Goal: Task Accomplishment & Management: Use online tool/utility

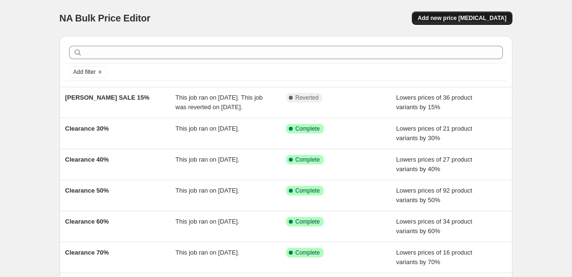
click at [450, 18] on span "Add new price [MEDICAL_DATA]" at bounding box center [462, 18] width 89 height 8
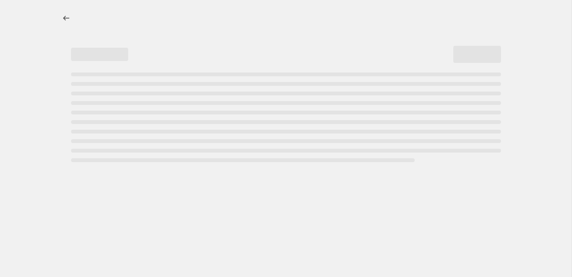
select select "percentage"
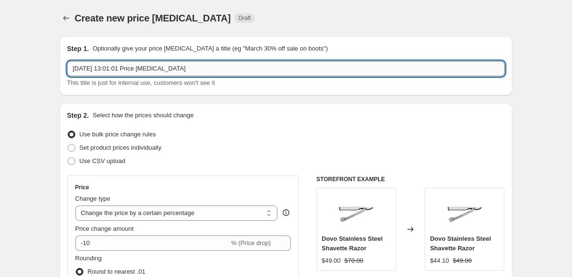
click at [160, 70] on input "14 Aug 2025, 13:01:01 Price change job" at bounding box center [286, 68] width 438 height 15
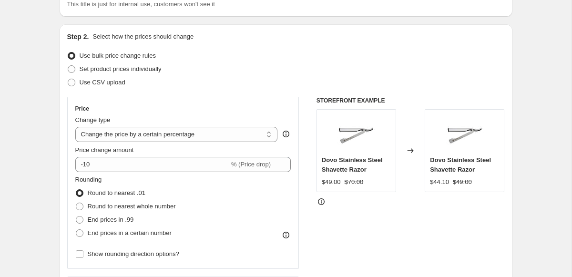
scroll to position [82, 0]
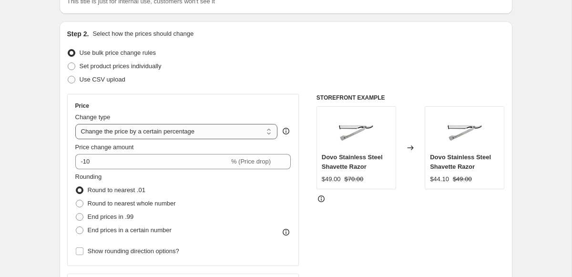
type input "Fathers Day Sets"
click at [218, 130] on select "Change the price to a certain amount Change the price by a certain amount Chang…" at bounding box center [176, 131] width 203 height 15
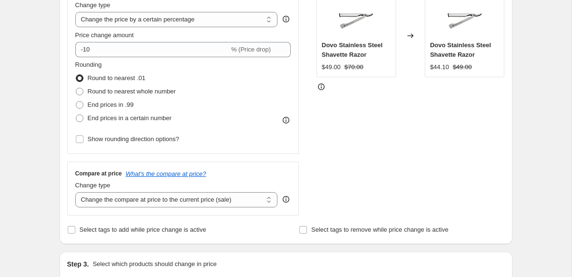
scroll to position [195, 0]
click at [229, 15] on select "Change the price to a certain amount Change the price by a certain amount Chang…" at bounding box center [176, 18] width 203 height 15
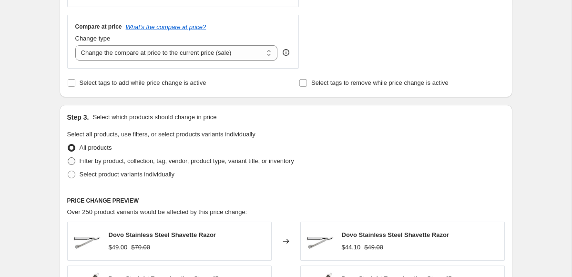
scroll to position [343, 0]
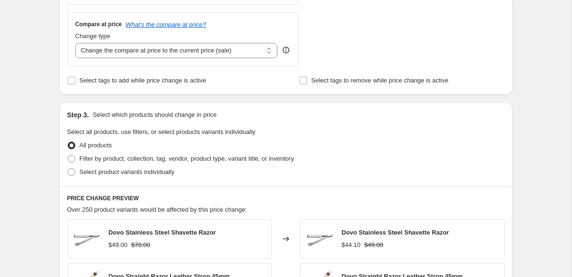
click at [66, 155] on div "Step 3. Select which products should change in price Select all products, use f…" at bounding box center [286, 145] width 453 height 84
click at [68, 155] on span at bounding box center [72, 159] width 8 height 8
click at [68, 155] on input "Filter by product, collection, tag, vendor, product type, variant title, or inv…" at bounding box center [68, 155] width 0 height 0
radio input "true"
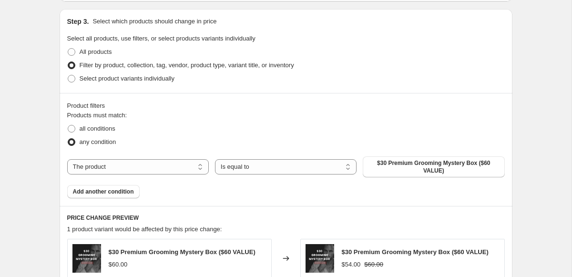
scroll to position [438, 0]
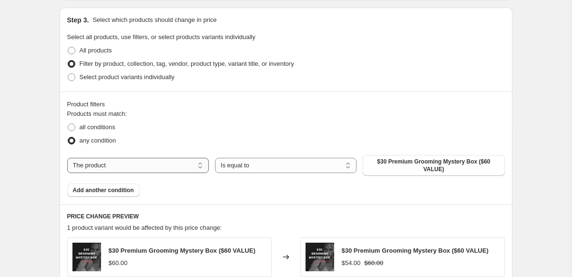
click at [120, 166] on select "The product The product's collection The product's tag The product's vendor The…" at bounding box center [138, 165] width 142 height 15
select select "tag"
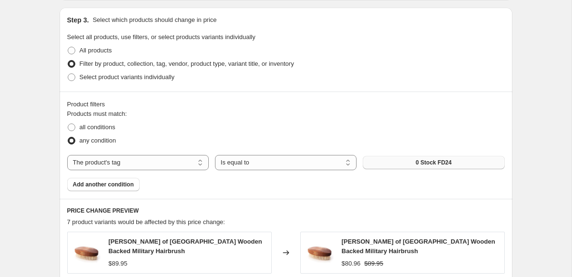
click at [435, 157] on button "0 Stock FD24" at bounding box center [434, 162] width 142 height 13
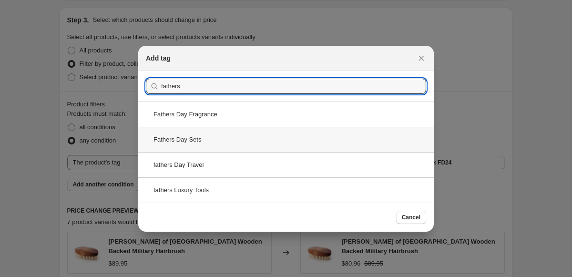
type input "fathers"
click at [185, 142] on div "Fathers Day Sets" at bounding box center [286, 139] width 296 height 25
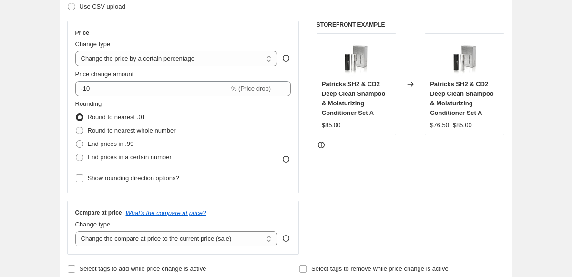
scroll to position [152, 0]
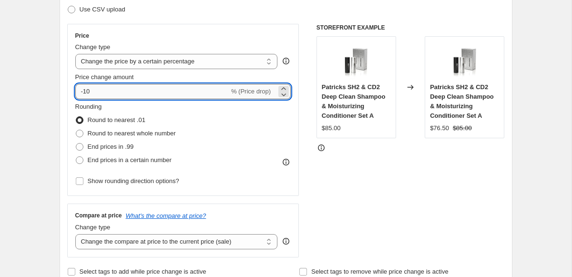
click at [126, 95] on input "-10" at bounding box center [152, 91] width 154 height 15
type input "-15"
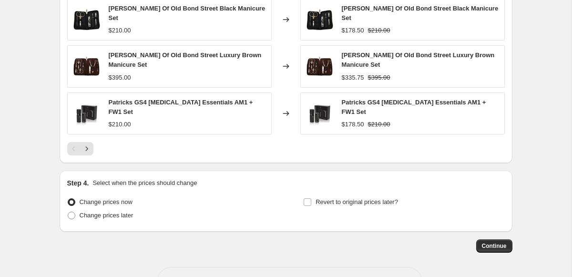
scroll to position [790, 0]
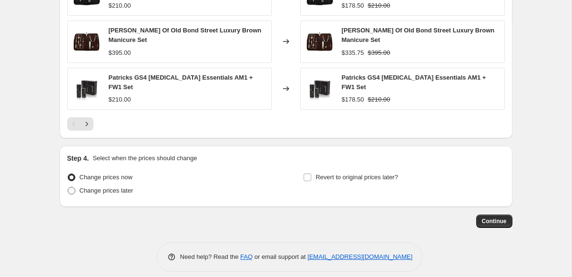
click at [71, 187] on span at bounding box center [72, 191] width 8 height 8
click at [68, 187] on input "Change prices later" at bounding box center [68, 187] width 0 height 0
radio input "true"
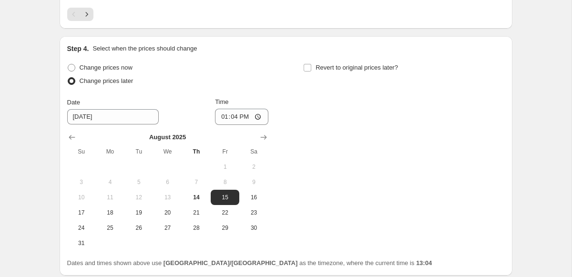
scroll to position [900, 0]
click at [253, 193] on span "16" at bounding box center [253, 197] width 21 height 8
type input "[DATE]"
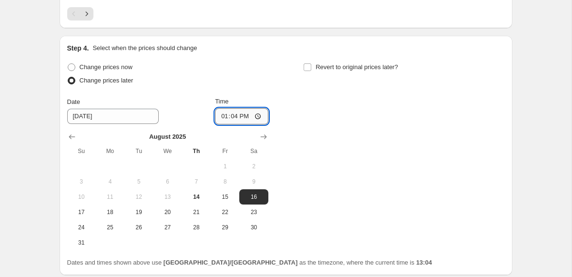
click at [227, 109] on input "13:04" at bounding box center [241, 116] width 53 height 16
click at [223, 108] on input "16:00" at bounding box center [241, 116] width 53 height 16
type input "17:00"
click at [223, 108] on input "17:00" at bounding box center [241, 116] width 53 height 16
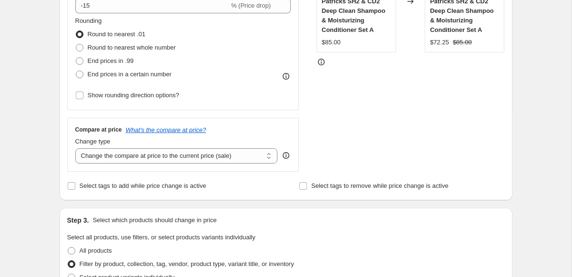
scroll to position [237, 0]
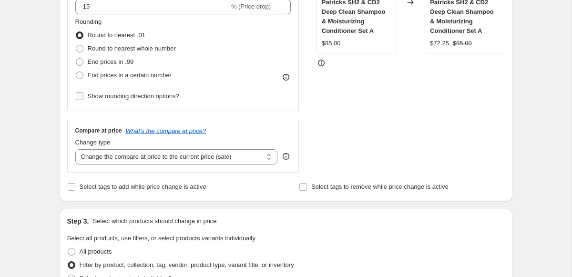
click at [79, 97] on input "Show rounding direction options?" at bounding box center [80, 97] width 8 height 8
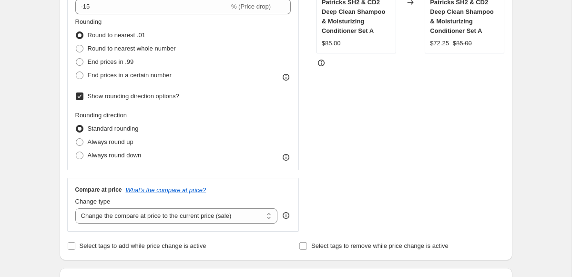
click at [79, 95] on input "Show rounding direction options?" at bounding box center [80, 97] width 8 height 8
checkbox input "false"
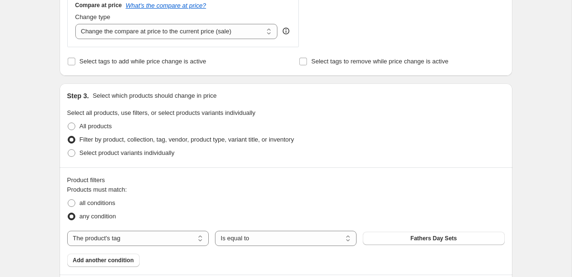
scroll to position [365, 0]
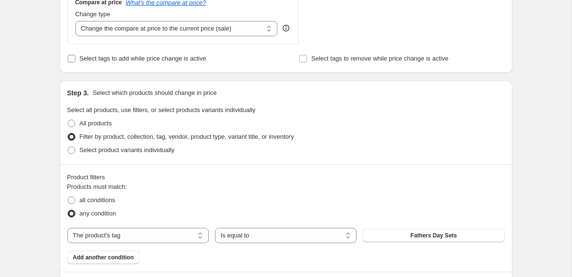
click at [72, 57] on input "Select tags to add while price change is active" at bounding box center [72, 59] width 8 height 8
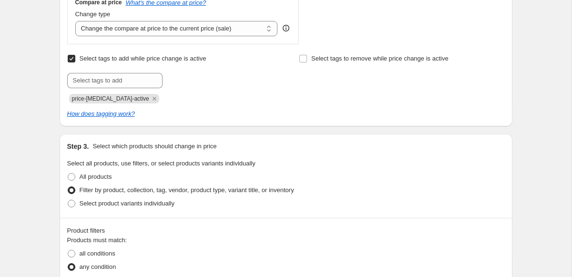
click at [70, 56] on input "Select tags to add while price change is active" at bounding box center [72, 59] width 8 height 8
checkbox input "false"
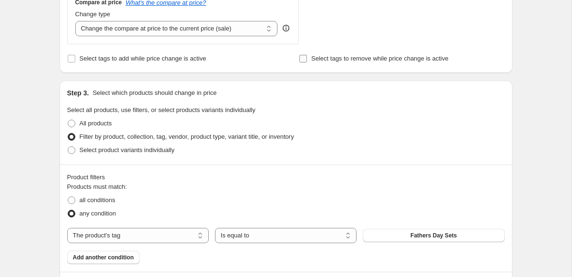
click at [302, 57] on input "Select tags to remove while price change is active" at bounding box center [304, 59] width 8 height 8
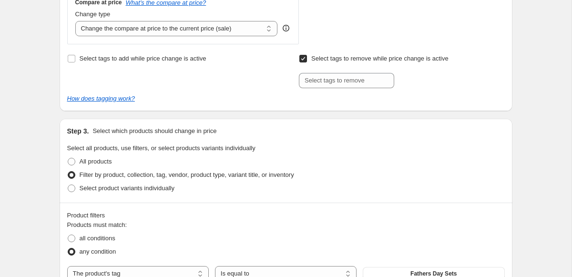
click at [302, 57] on input "Select tags to remove while price change is active" at bounding box center [304, 59] width 8 height 8
checkbox input "false"
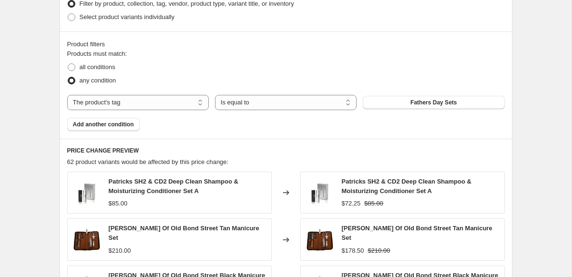
scroll to position [497, 0]
click at [118, 126] on span "Add another condition" at bounding box center [103, 125] width 61 height 8
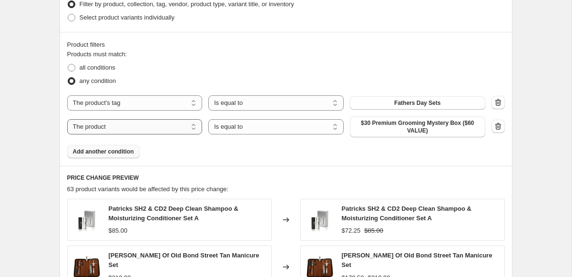
click at [118, 129] on select "The product The product's collection The product's tag The product's vendor The…" at bounding box center [134, 126] width 135 height 15
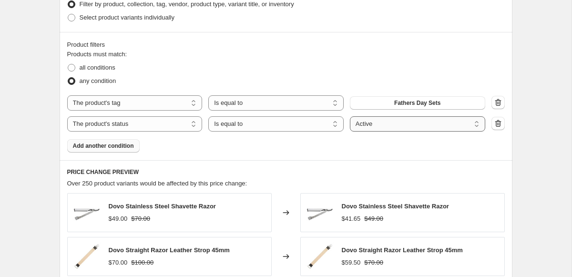
click at [402, 124] on select "Active Draft Archived" at bounding box center [417, 123] width 135 height 15
click at [144, 120] on select "The product The product's collection The product's tag The product's vendor The…" at bounding box center [134, 123] width 135 height 15
select select "tag"
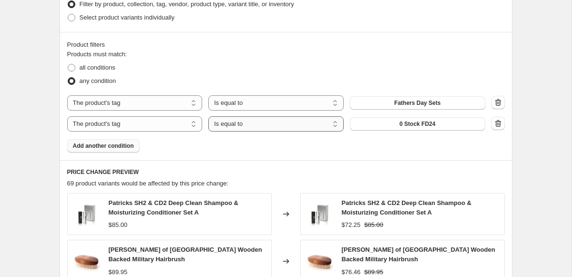
click at [281, 126] on select "Is equal to Is not equal to" at bounding box center [275, 123] width 135 height 15
select select "not_equal"
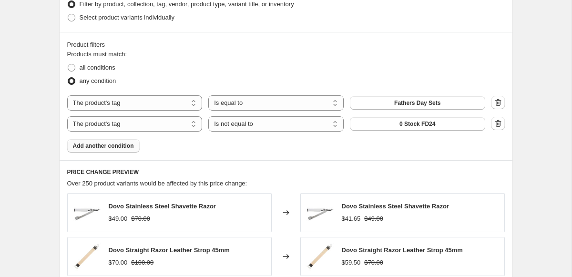
click at [419, 123] on span "0 Stock FD24" at bounding box center [418, 124] width 36 height 8
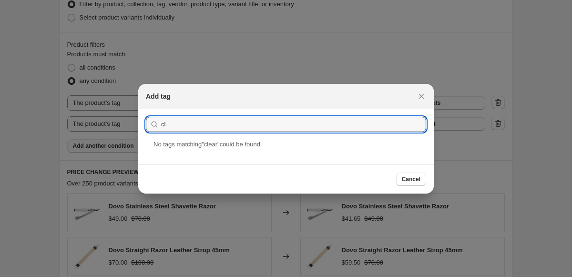
type input "c"
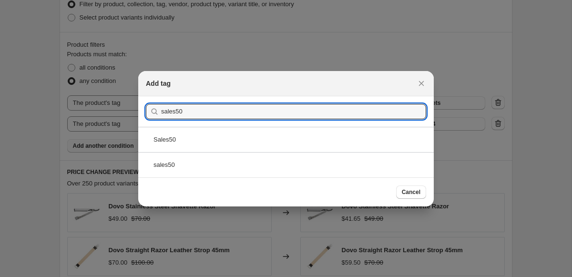
type input "sales50"
click at [146, 96] on button "Submit" at bounding box center [159, 101] width 27 height 10
click at [166, 163] on div "sales50" at bounding box center [286, 164] width 296 height 25
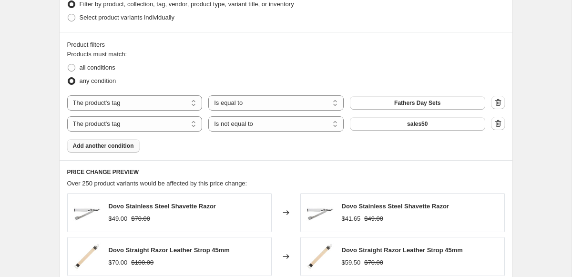
click at [109, 145] on span "Add another condition" at bounding box center [103, 146] width 61 height 8
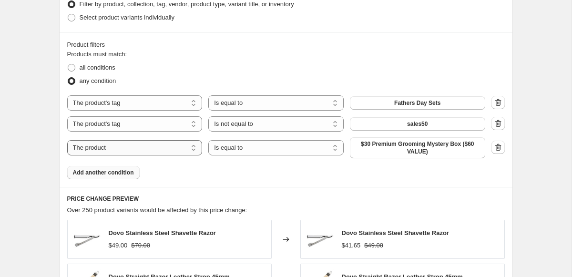
click at [102, 150] on select "The product The product's collection The product's tag The product's vendor The…" at bounding box center [134, 147] width 135 height 15
select select "tag"
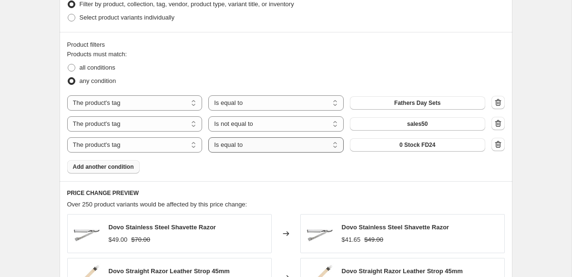
click at [244, 147] on select "Is equal to Is not equal to" at bounding box center [275, 144] width 135 height 15
select select "not_equal"
click at [404, 145] on span "0 Stock FD24" at bounding box center [418, 145] width 36 height 8
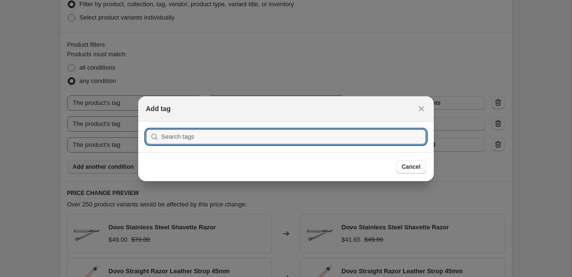
scroll to position [0, 0]
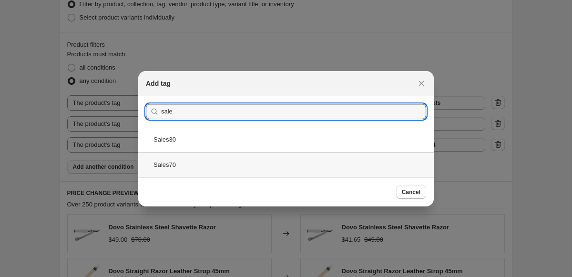
type input "sale"
click at [166, 162] on div "Sales70" at bounding box center [286, 164] width 296 height 25
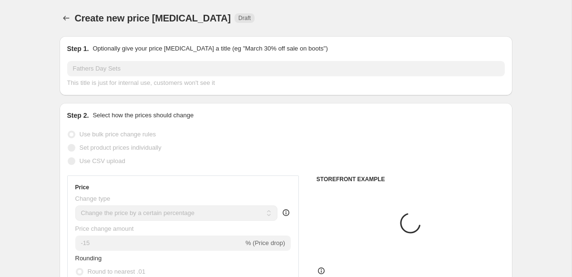
scroll to position [497, 0]
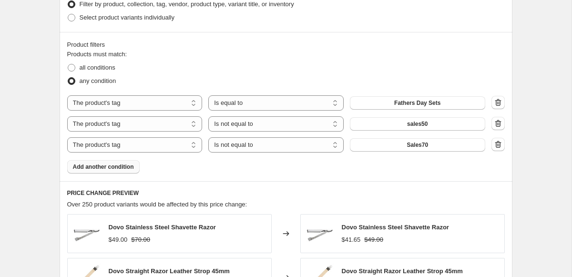
click at [103, 170] on span "Add another condition" at bounding box center [103, 167] width 61 height 8
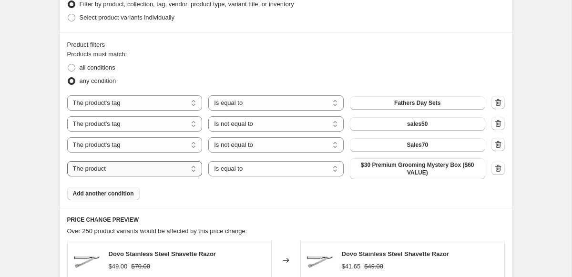
click at [142, 168] on select "The product The product's collection The product's tag The product's vendor The…" at bounding box center [134, 168] width 135 height 15
select select "tag"
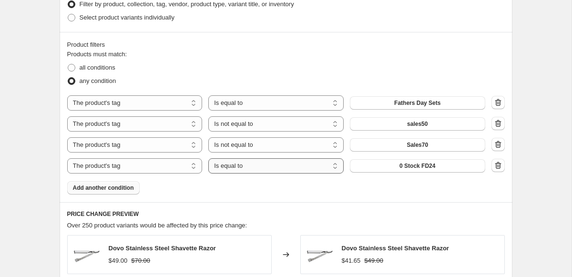
click at [267, 163] on select "Is equal to Is not equal to" at bounding box center [275, 165] width 135 height 15
select select "not_equal"
click at [421, 166] on span "0 Stock FD24" at bounding box center [418, 166] width 36 height 8
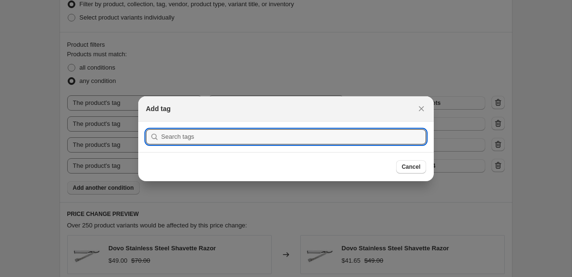
scroll to position [0, 0]
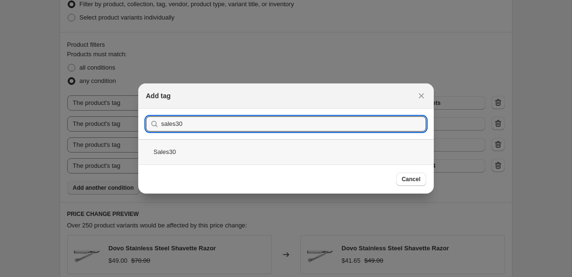
type input "sales30"
click at [160, 152] on div "Sales30" at bounding box center [286, 151] width 296 height 25
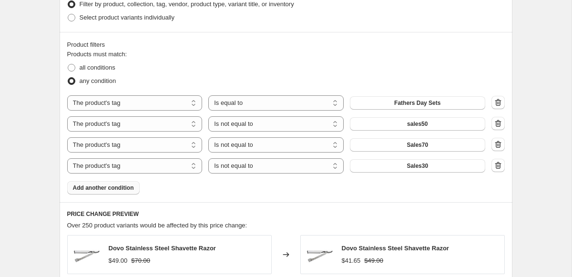
click at [92, 190] on span "Add another condition" at bounding box center [103, 188] width 61 height 8
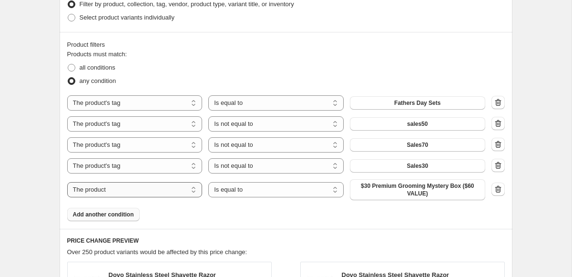
click at [101, 192] on select "The product The product's collection The product's tag The product's vendor The…" at bounding box center [134, 189] width 135 height 15
select select "tag"
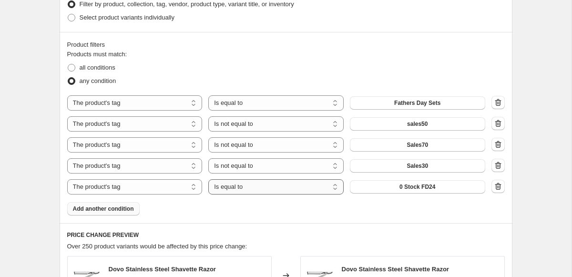
click at [289, 188] on select "Is equal to Is not equal to" at bounding box center [275, 186] width 135 height 15
select select "not_equal"
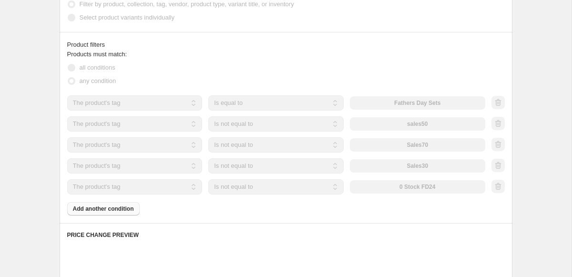
click at [421, 186] on div "0 Stock FD24" at bounding box center [417, 186] width 135 height 13
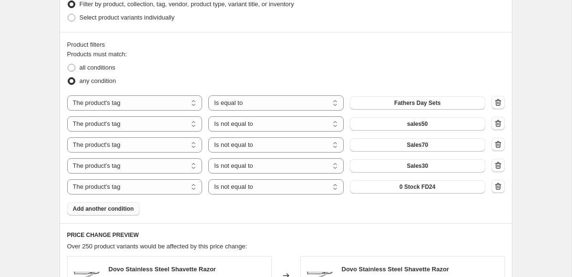
click at [421, 186] on span "0 Stock FD24" at bounding box center [418, 187] width 36 height 8
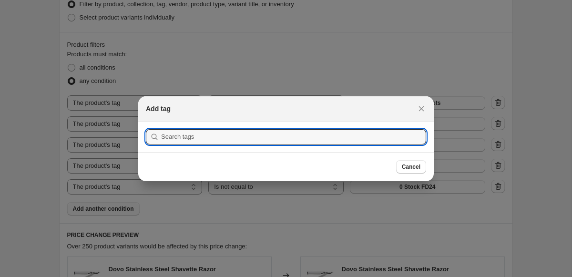
scroll to position [0, 0]
click at [421, 186] on div at bounding box center [286, 138] width 572 height 277
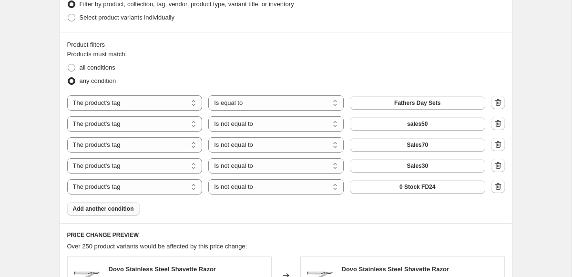
click at [421, 186] on span "0 Stock FD24" at bounding box center [418, 187] width 36 height 8
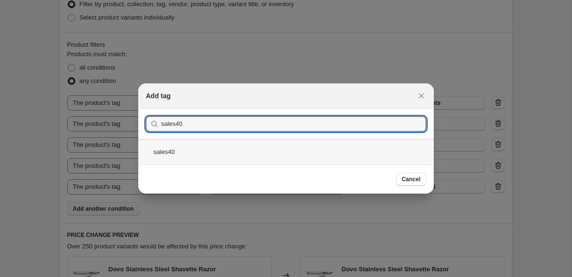
type input "sales40"
click at [219, 152] on div "sales40" at bounding box center [286, 151] width 296 height 25
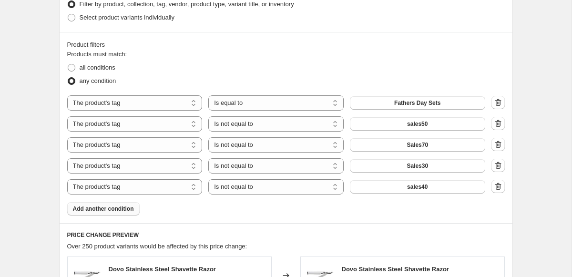
click at [109, 206] on span "Add another condition" at bounding box center [103, 209] width 61 height 8
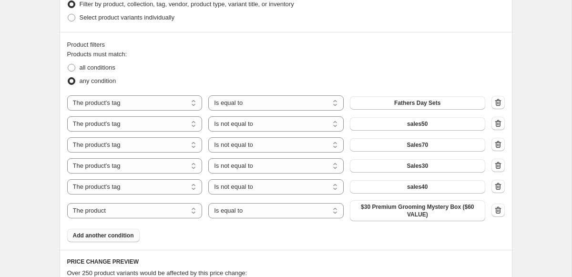
click at [105, 232] on span "Add another condition" at bounding box center [103, 236] width 61 height 8
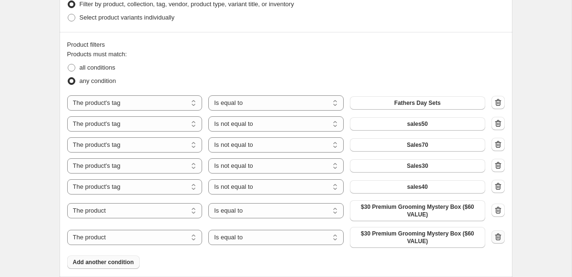
click at [502, 238] on icon "button" at bounding box center [499, 237] width 10 height 10
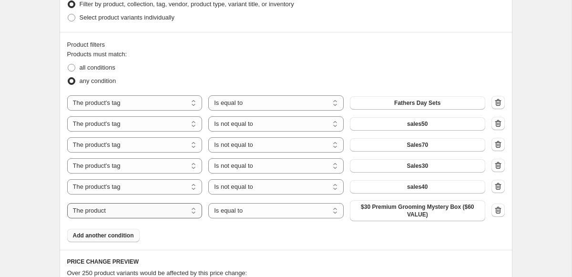
click at [116, 211] on select "The product The product's collection The product's tag The product's vendor The…" at bounding box center [134, 210] width 135 height 15
select select "tag"
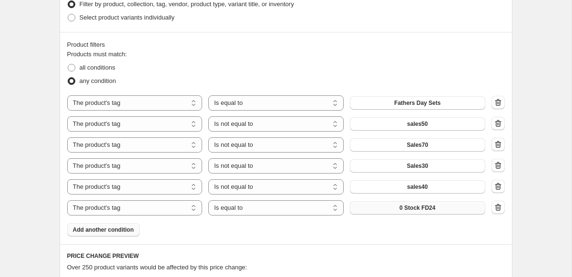
click at [411, 205] on span "0 Stock FD24" at bounding box center [418, 208] width 36 height 8
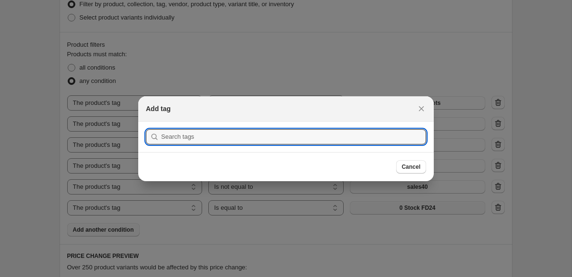
scroll to position [0, 0]
click at [187, 135] on input ":r3q:" at bounding box center [293, 136] width 265 height 15
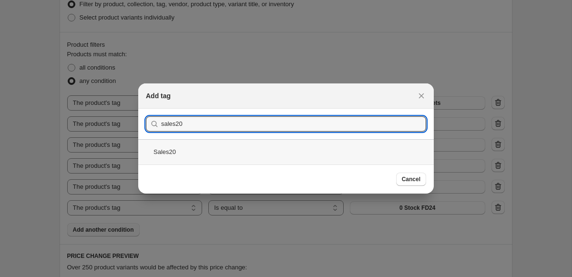
type input "sales20"
click at [168, 155] on div "Sales20" at bounding box center [286, 151] width 296 height 25
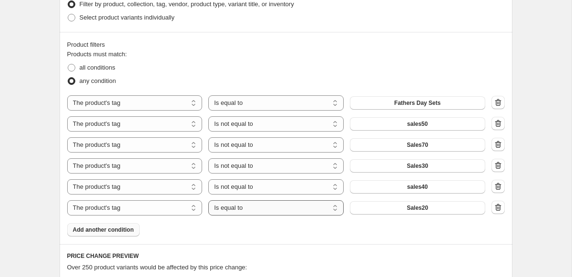
click at [254, 209] on select "Is equal to Is not equal to" at bounding box center [275, 207] width 135 height 15
select select "not_equal"
click at [95, 231] on span "Add another condition" at bounding box center [103, 230] width 61 height 8
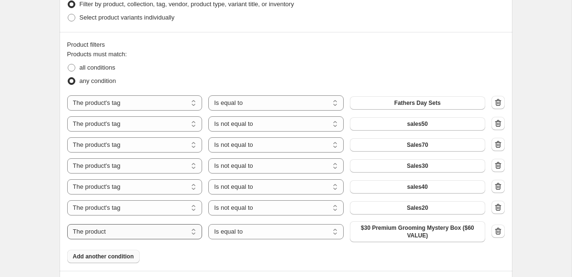
click at [113, 231] on select "The product The product's collection The product's tag The product's vendor The…" at bounding box center [134, 231] width 135 height 15
select select "tag"
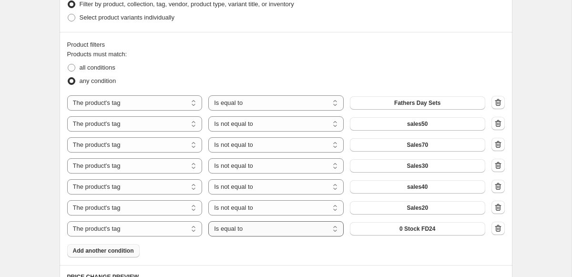
click at [243, 227] on select "Is equal to Is not equal to" at bounding box center [275, 228] width 135 height 15
select select "not_equal"
click at [406, 227] on span "0 Stock FD24" at bounding box center [418, 229] width 36 height 8
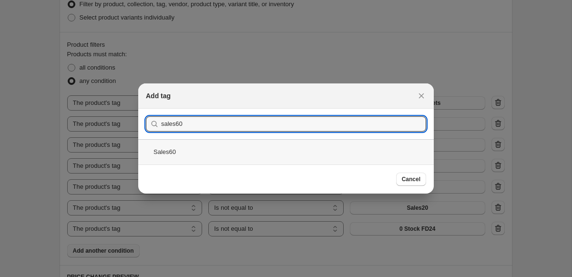
type input "sales60"
click at [170, 155] on div "Sales60" at bounding box center [286, 151] width 296 height 25
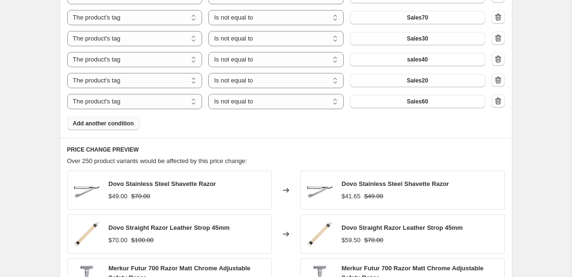
scroll to position [631, 0]
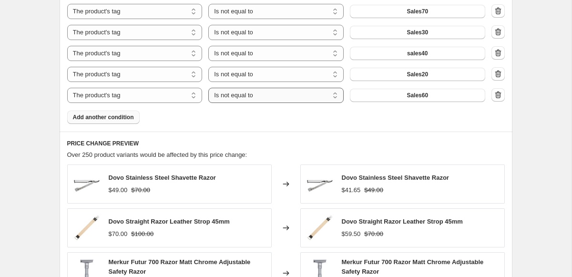
click at [252, 96] on select "Is equal to Is not equal to" at bounding box center [275, 95] width 135 height 15
select select "equal"
click at [244, 73] on select "Is equal to Is not equal to" at bounding box center [275, 74] width 135 height 15
select select "equal"
click at [243, 56] on select "Is equal to Is not equal to" at bounding box center [275, 53] width 135 height 15
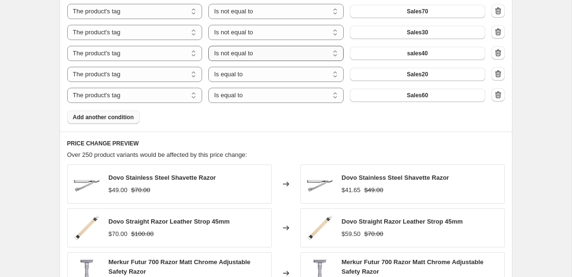
select select "equal"
click at [238, 31] on select "Is equal to Is not equal to" at bounding box center [275, 32] width 135 height 15
select select "equal"
click at [238, 9] on select "Is equal to Is not equal to" at bounding box center [275, 11] width 135 height 15
select select "equal"
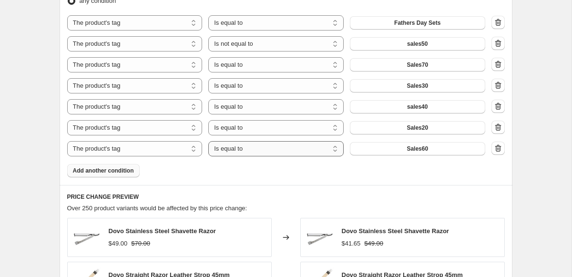
scroll to position [577, 0]
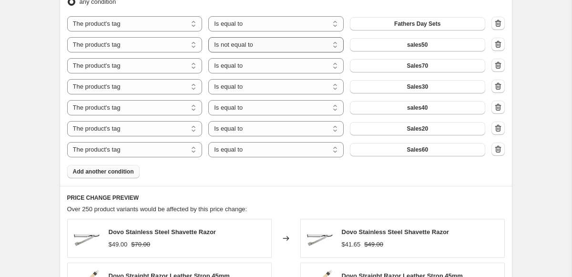
click at [246, 46] on select "Is equal to Is not equal to" at bounding box center [275, 44] width 135 height 15
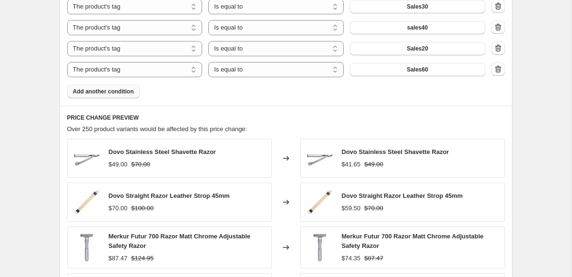
scroll to position [656, 0]
click at [497, 11] on icon "button" at bounding box center [499, 7] width 10 height 10
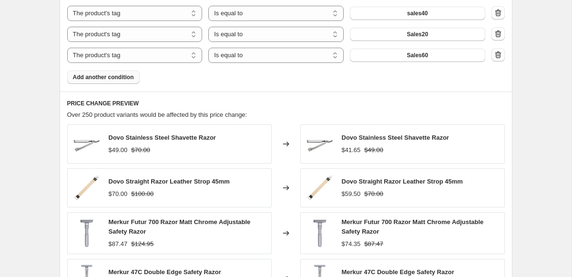
scroll to position [637, 0]
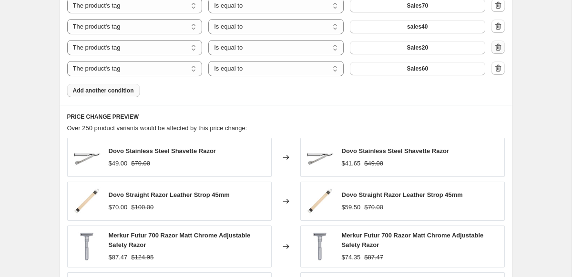
click at [498, 44] on icon "button" at bounding box center [499, 47] width 10 height 10
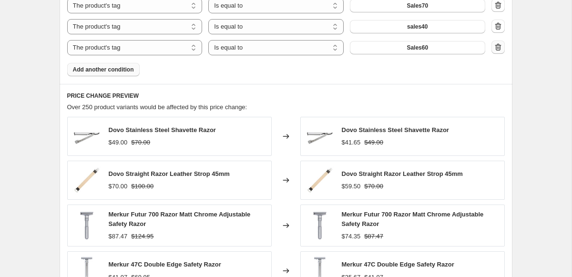
click at [499, 48] on icon "button" at bounding box center [498, 47] width 1 height 3
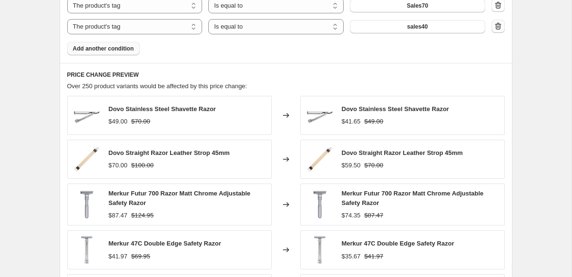
click at [500, 27] on icon "button" at bounding box center [498, 25] width 6 height 7
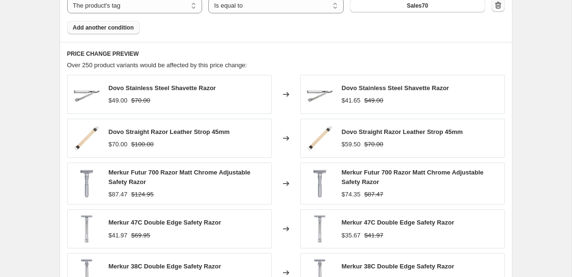
click at [500, 6] on icon "button" at bounding box center [498, 4] width 6 height 7
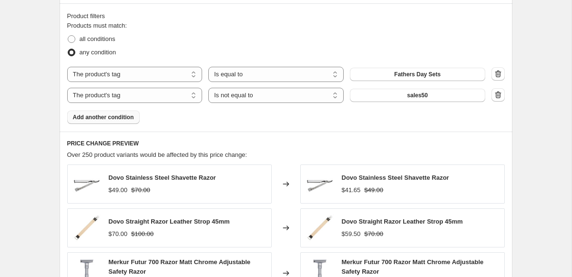
scroll to position [525, 0]
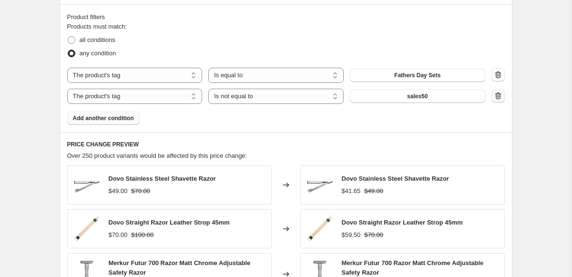
click at [496, 94] on icon "button" at bounding box center [499, 96] width 10 height 10
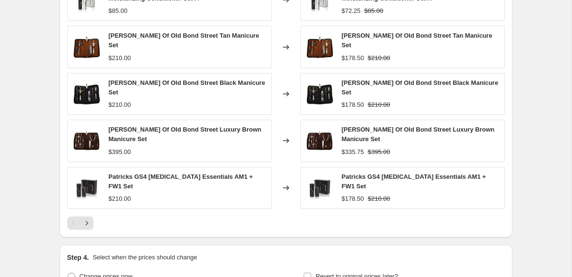
scroll to position [694, 0]
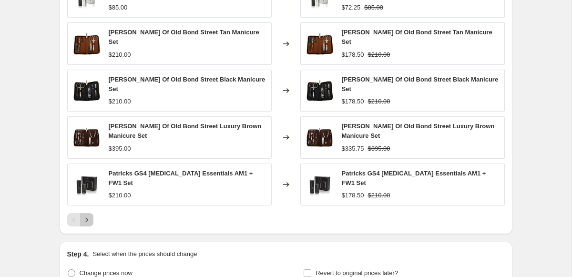
click at [85, 217] on icon "Next" at bounding box center [86, 219] width 2 height 4
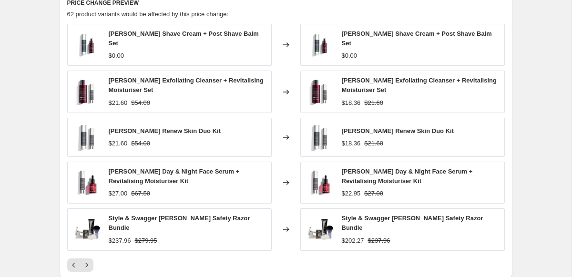
scroll to position [644, 0]
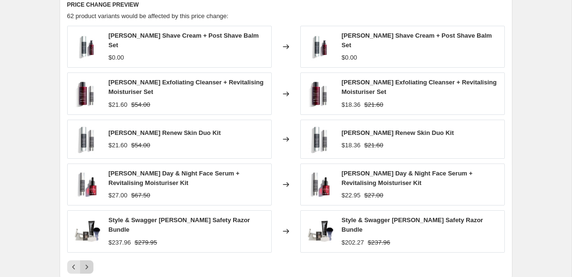
click at [86, 265] on icon "Next" at bounding box center [86, 267] width 2 height 4
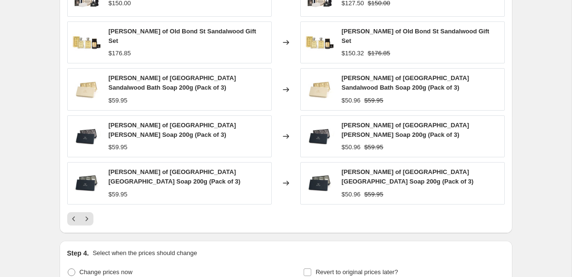
scroll to position [700, 0]
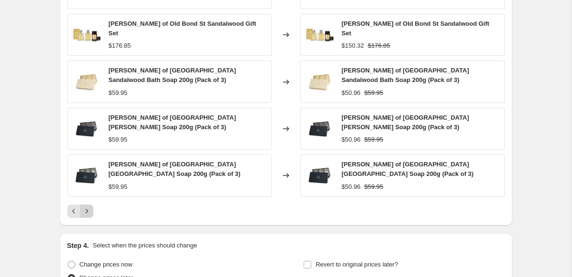
click at [87, 207] on icon "Next" at bounding box center [87, 212] width 10 height 10
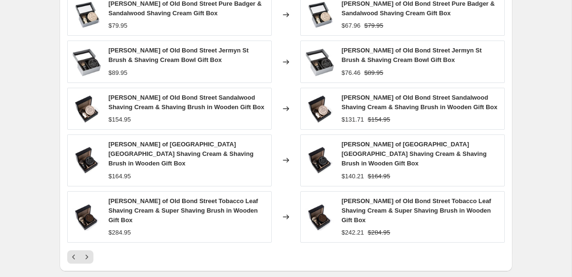
scroll to position [672, 0]
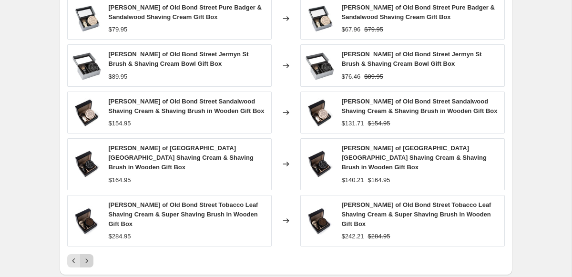
click at [88, 256] on icon "Next" at bounding box center [87, 261] width 10 height 10
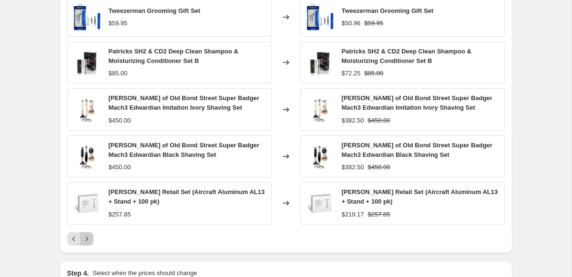
click at [87, 242] on icon "Next" at bounding box center [87, 239] width 10 height 10
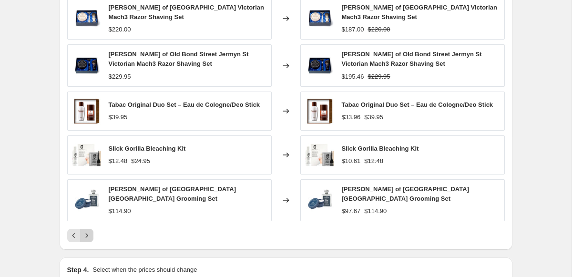
click at [87, 242] on div "PRICE CHANGE PREVIEW 62 product variants would be affected by this price change…" at bounding box center [286, 108] width 453 height 286
click at [87, 239] on icon "Next" at bounding box center [87, 236] width 10 height 10
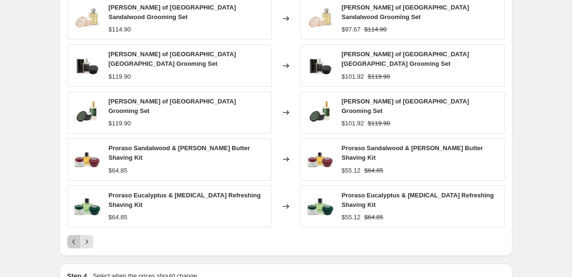
click at [68, 238] on button "Previous" at bounding box center [73, 241] width 13 height 13
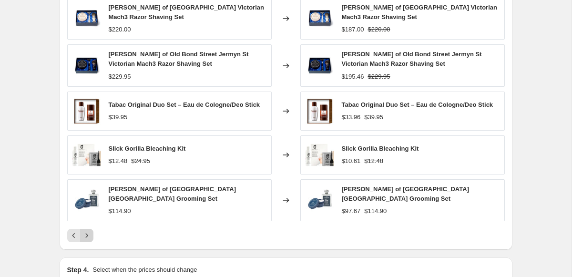
click at [88, 235] on icon "Next" at bounding box center [87, 236] width 10 height 10
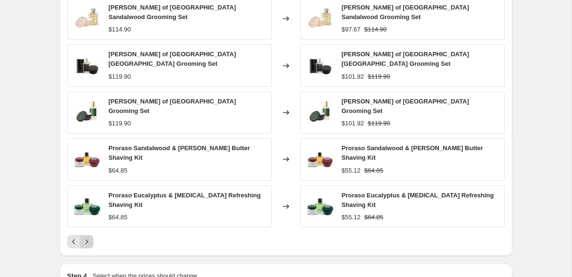
click at [88, 237] on icon "Next" at bounding box center [87, 242] width 10 height 10
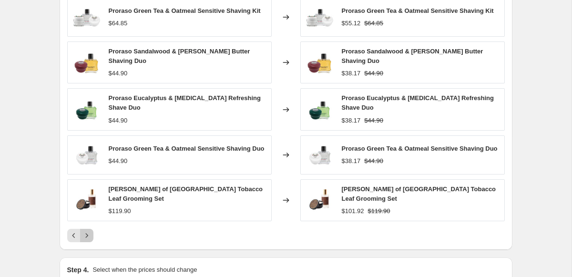
click at [88, 235] on icon "Next" at bounding box center [87, 236] width 10 height 10
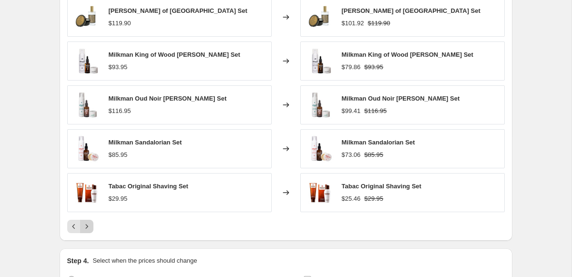
click at [88, 235] on div "PRICE CHANGE PREVIEW 62 product variants would be affected by this price change…" at bounding box center [286, 103] width 453 height 276
click at [87, 224] on icon "Next" at bounding box center [87, 227] width 10 height 10
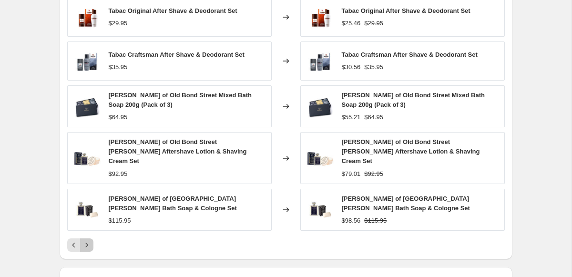
click at [86, 240] on icon "Next" at bounding box center [87, 245] width 10 height 10
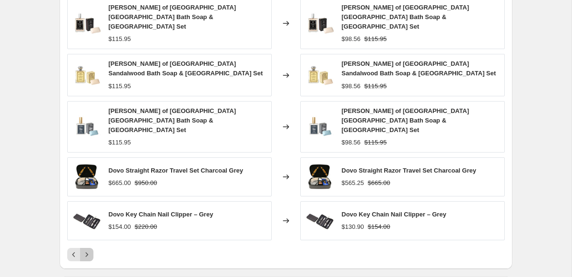
click at [86, 250] on icon "Next" at bounding box center [87, 255] width 10 height 10
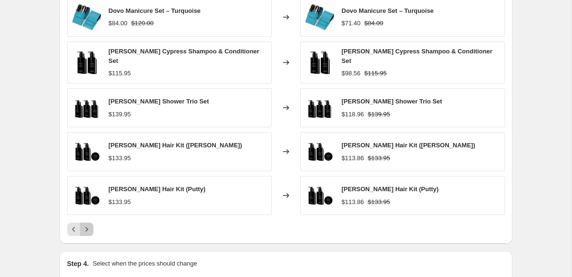
click at [85, 231] on icon "Next" at bounding box center [87, 230] width 10 height 10
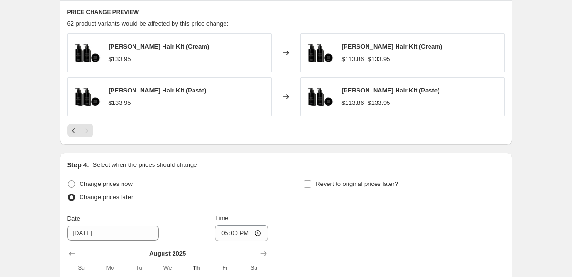
scroll to position [631, 0]
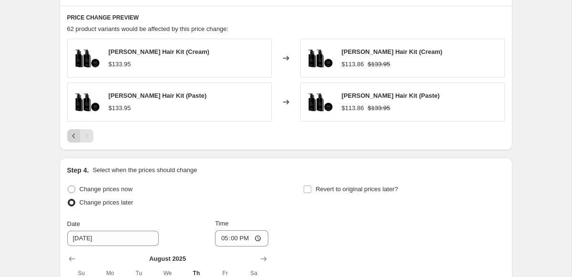
click at [71, 140] on icon "Previous" at bounding box center [74, 136] width 10 height 10
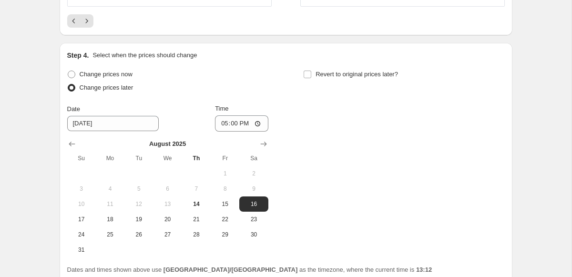
scroll to position [965, 0]
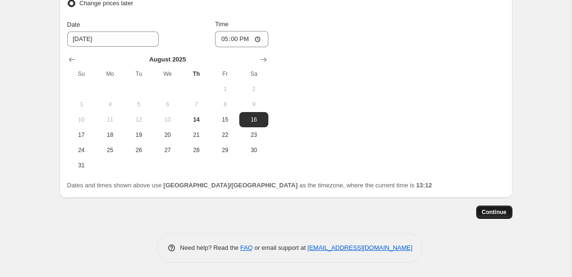
click at [504, 214] on span "Continue" at bounding box center [494, 212] width 25 height 8
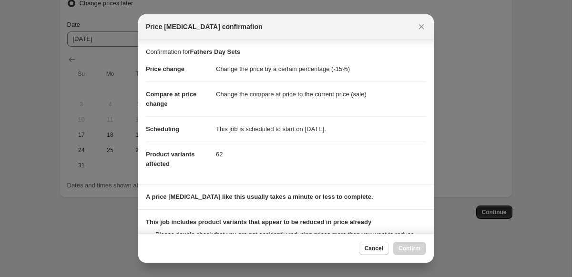
scroll to position [113, 0]
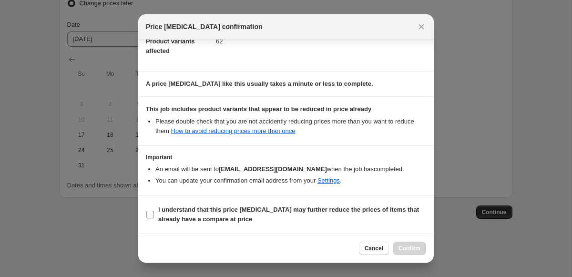
click at [149, 214] on input "I understand that this price change job may further reduce the prices of items …" at bounding box center [150, 215] width 8 height 8
checkbox input "true"
click at [410, 244] on button "Confirm" at bounding box center [409, 248] width 33 height 13
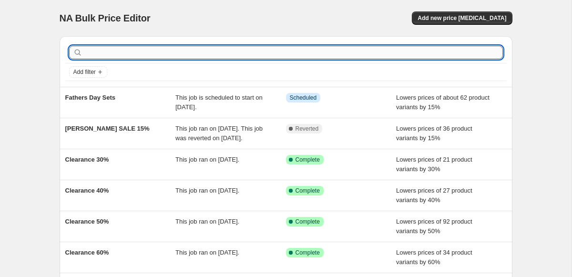
click at [123, 53] on input "text" at bounding box center [293, 52] width 419 height 13
click at [466, 21] on span "Add new price [MEDICAL_DATA]" at bounding box center [462, 18] width 89 height 8
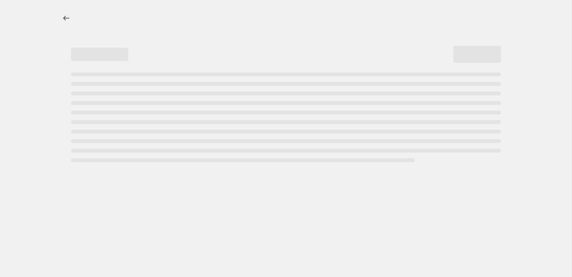
select select "percentage"
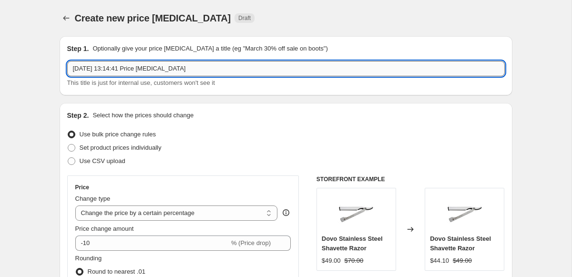
click at [145, 66] on input "[DATE] 13:14:41 Price [MEDICAL_DATA]" at bounding box center [286, 68] width 438 height 15
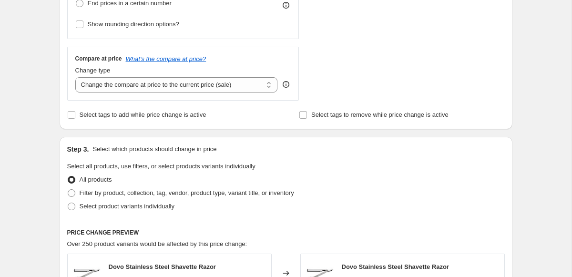
scroll to position [310, 0]
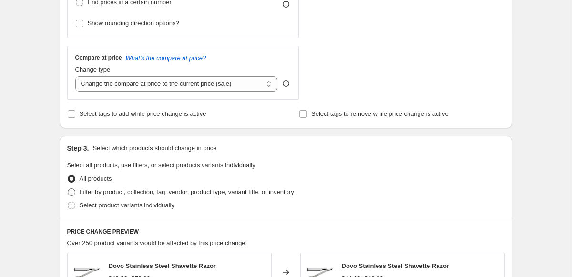
type input "Fathers Day Travel"
click at [93, 191] on span "Filter by product, collection, tag, vendor, product type, variant title, or inv…" at bounding box center [187, 191] width 215 height 7
click at [68, 189] on input "Filter by product, collection, tag, vendor, product type, variant title, or inv…" at bounding box center [68, 188] width 0 height 0
radio input "true"
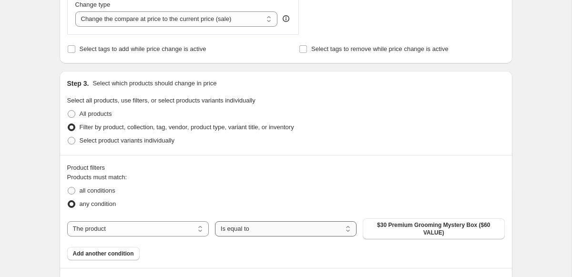
scroll to position [378, 0]
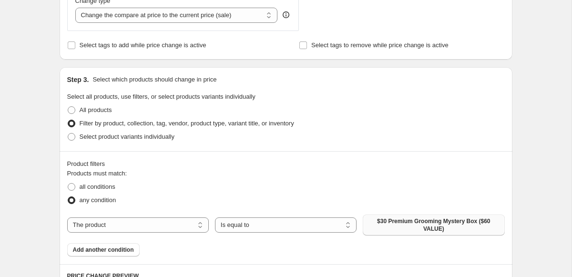
click at [428, 225] on span "$30 Premium Grooming Mystery Box ($60 VALUE)" at bounding box center [434, 224] width 130 height 15
click at [251, 224] on select "Is equal to Is not equal to" at bounding box center [286, 224] width 142 height 15
click at [132, 221] on select "The product The product's collection The product's tag The product's vendor The…" at bounding box center [138, 224] width 142 height 15
select select "tag"
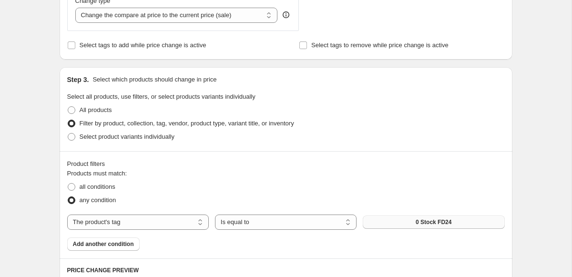
click at [416, 222] on span "0 Stock FD24" at bounding box center [434, 222] width 36 height 8
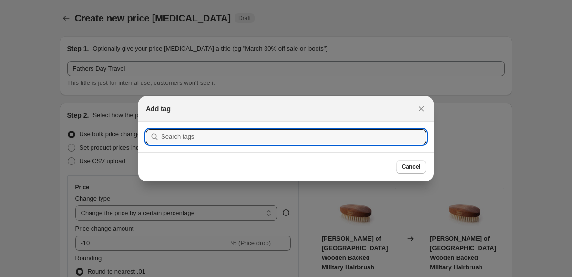
scroll to position [0, 0]
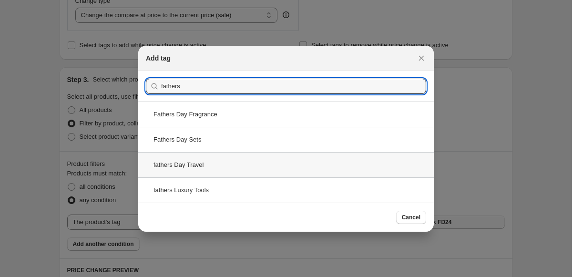
type input "fathers"
click at [203, 169] on div "fathers Day Travel" at bounding box center [286, 164] width 296 height 25
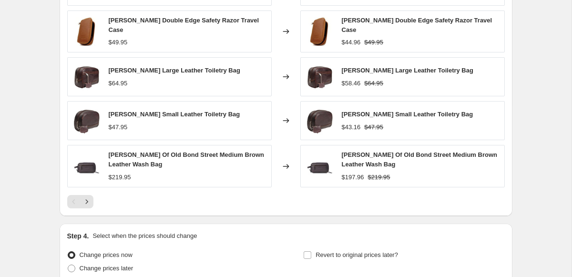
scroll to position [708, 0]
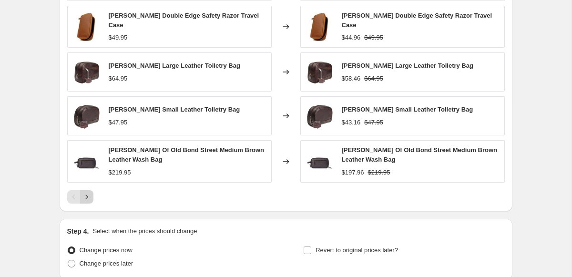
click at [92, 194] on button "Next" at bounding box center [86, 196] width 13 height 13
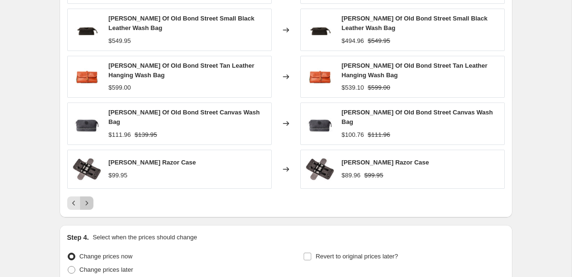
click at [92, 197] on button "Next" at bounding box center [86, 203] width 13 height 13
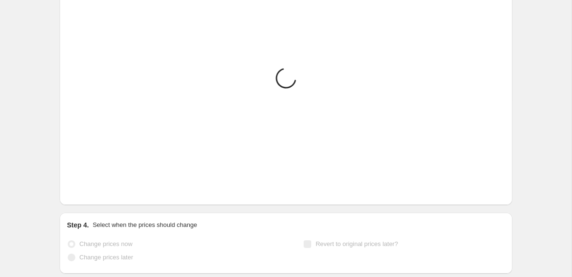
scroll to position [608, 0]
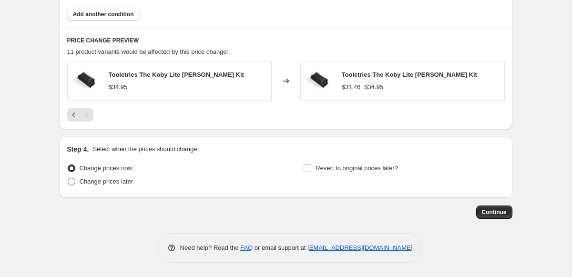
click at [122, 184] on span "Change prices later" at bounding box center [107, 181] width 54 height 7
click at [68, 178] on input "Change prices later" at bounding box center [68, 178] width 0 height 0
radio input "true"
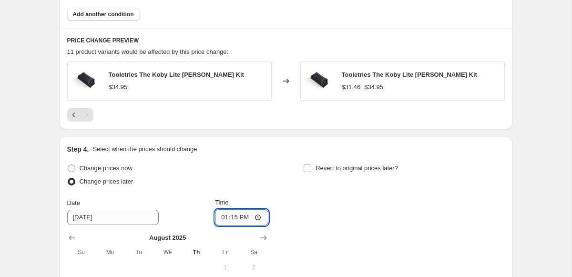
click at [231, 217] on input "13:15" at bounding box center [241, 217] width 53 height 16
click at [222, 221] on input "13:00" at bounding box center [241, 217] width 53 height 16
type input "17:00"
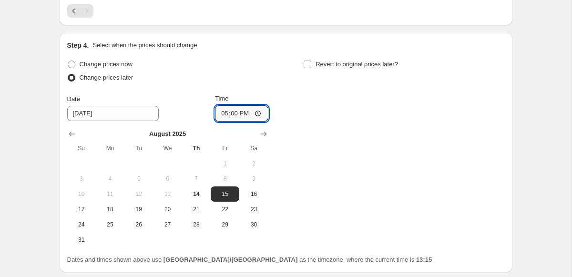
scroll to position [718, 0]
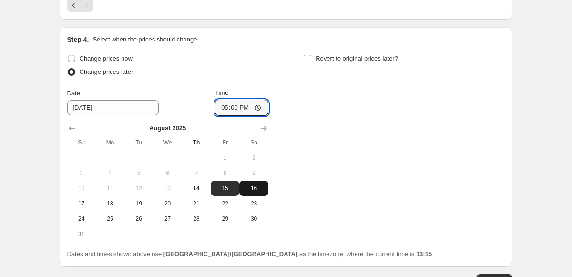
click at [255, 185] on span "16" at bounding box center [253, 189] width 21 height 8
type input "[DATE]"
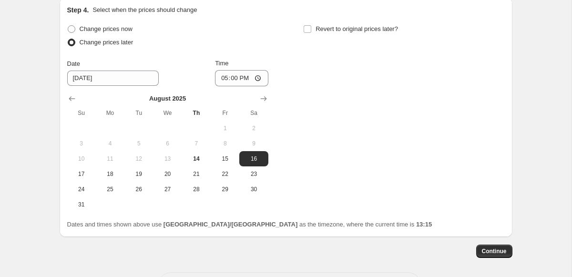
scroll to position [786, 0]
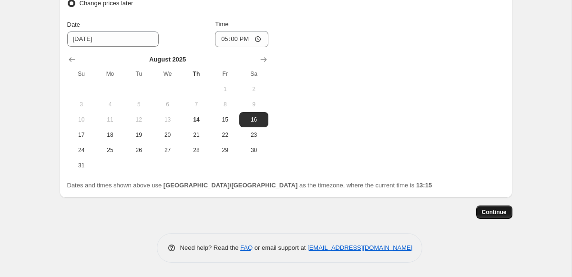
click at [489, 210] on span "Continue" at bounding box center [494, 212] width 25 height 8
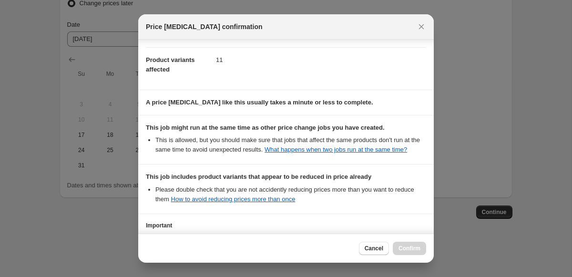
scroll to position [181, 0]
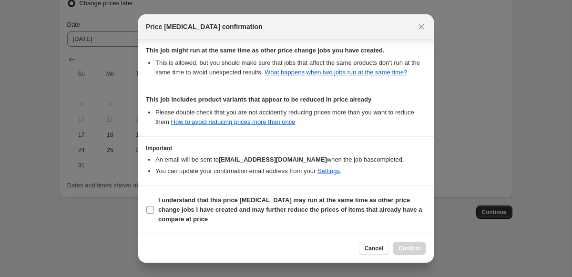
click at [146, 208] on input "I understand that this price [MEDICAL_DATA] may run at the same time as other p…" at bounding box center [150, 210] width 8 height 8
checkbox input "true"
click at [409, 248] on span "Confirm" at bounding box center [410, 249] width 22 height 8
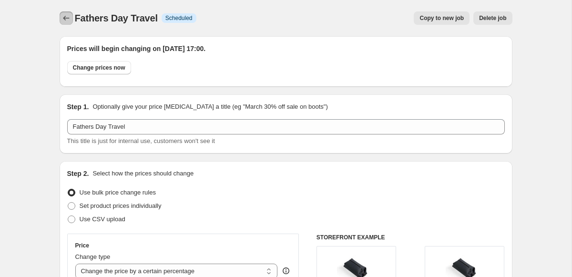
click at [63, 14] on icon "Price change jobs" at bounding box center [67, 18] width 10 height 10
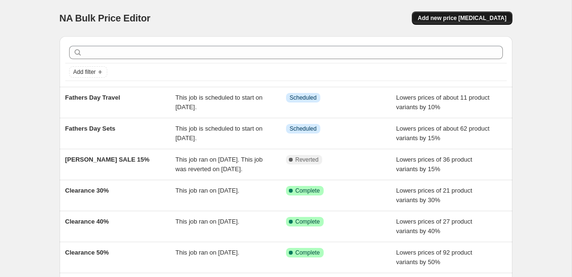
click at [475, 17] on span "Add new price [MEDICAL_DATA]" at bounding box center [462, 18] width 89 height 8
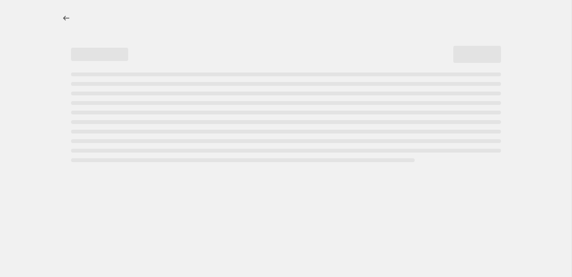
select select "percentage"
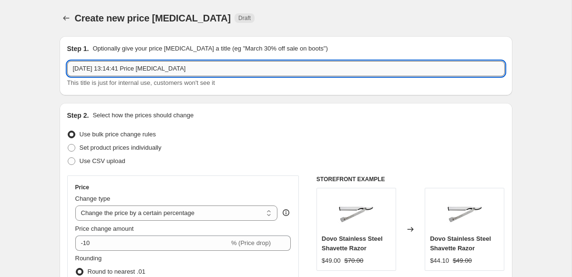
click at [173, 68] on input "[DATE] 13:14:41 Price [MEDICAL_DATA]" at bounding box center [286, 68] width 438 height 15
paste input "fathers"
type input "f"
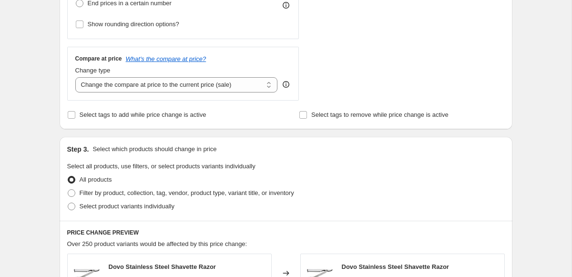
scroll to position [311, 0]
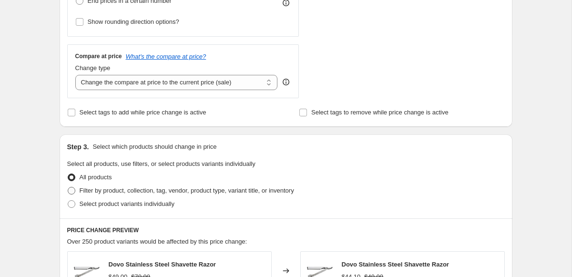
type input "Fathers Day Luxury Tools"
click at [155, 186] on span "Filter by product, collection, tag, vendor, product type, variant title, or inv…" at bounding box center [187, 191] width 215 height 10
click at [68, 187] on input "Filter by product, collection, tag, vendor, product type, variant title, or inv…" at bounding box center [68, 187] width 0 height 0
radio input "true"
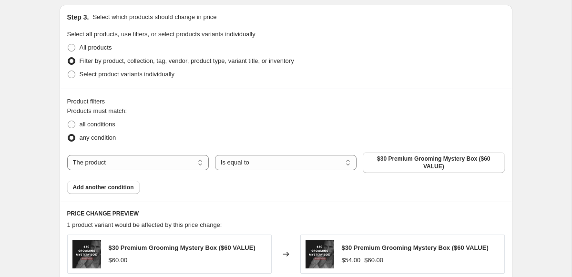
scroll to position [444, 0]
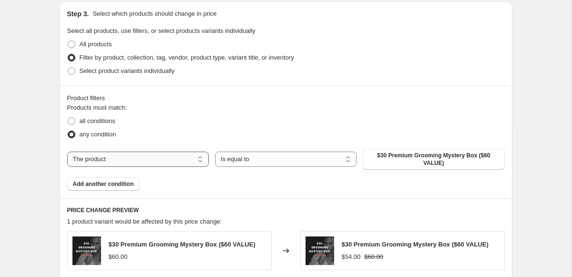
click at [145, 154] on select "The product The product's collection The product's tag The product's vendor The…" at bounding box center [138, 159] width 142 height 15
select select "tag"
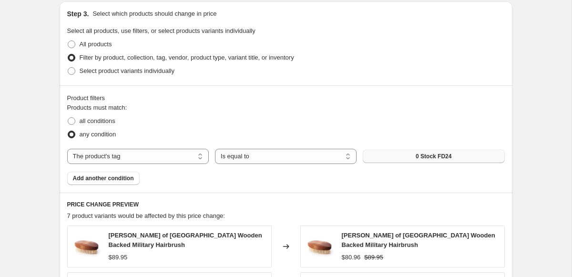
click at [408, 156] on button "0 Stock FD24" at bounding box center [434, 156] width 142 height 13
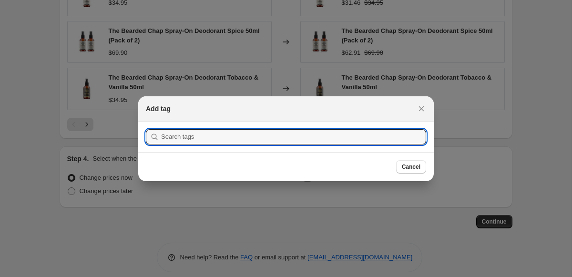
scroll to position [0, 0]
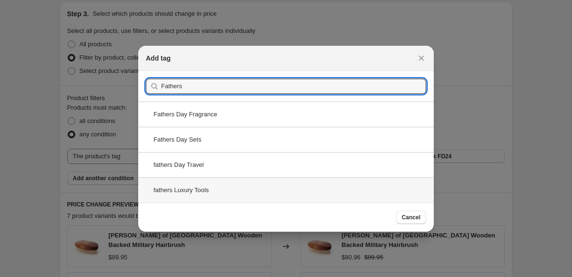
type input "Fathers"
click at [191, 192] on div "fathers Luxury Tools" at bounding box center [286, 189] width 296 height 25
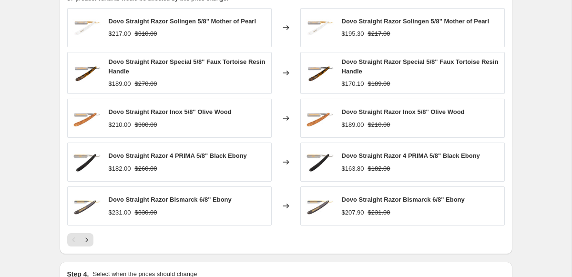
scroll to position [665, 0]
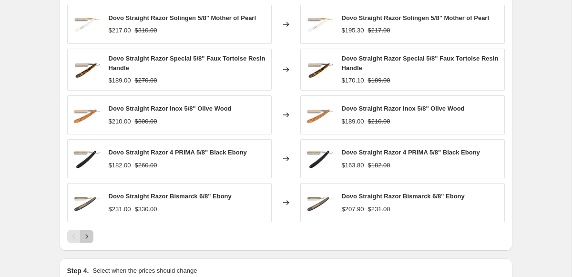
click at [88, 233] on icon "Next" at bounding box center [87, 237] width 10 height 10
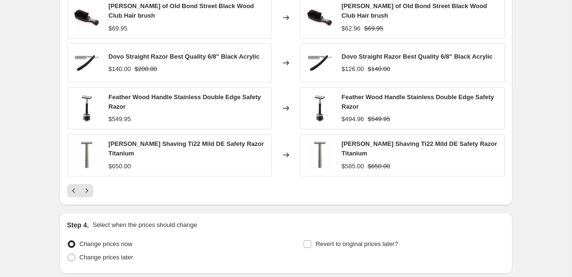
scroll to position [714, 0]
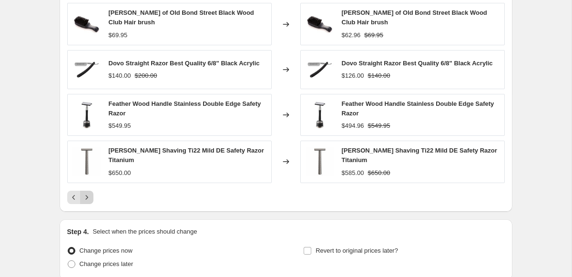
click at [89, 193] on icon "Next" at bounding box center [87, 198] width 10 height 10
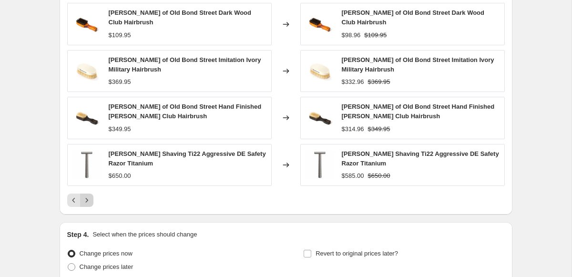
click at [90, 198] on icon "Next" at bounding box center [87, 201] width 10 height 10
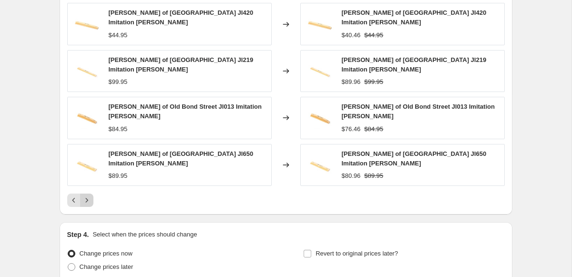
click at [85, 202] on icon "Next" at bounding box center [87, 201] width 10 height 10
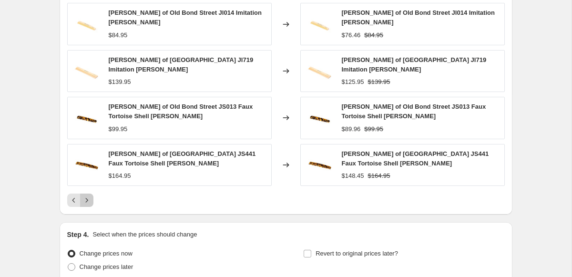
click at [86, 199] on icon "Next" at bounding box center [86, 200] width 2 height 4
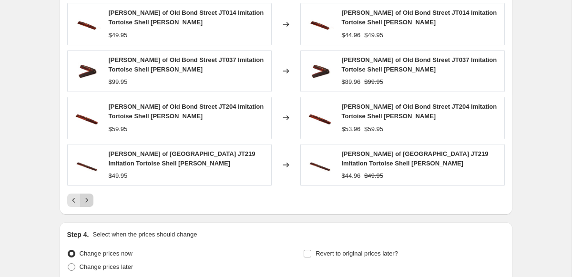
click at [86, 199] on icon "Next" at bounding box center [86, 200] width 2 height 4
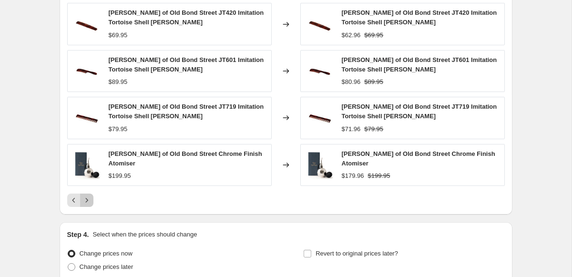
click at [86, 199] on icon "Next" at bounding box center [87, 201] width 10 height 10
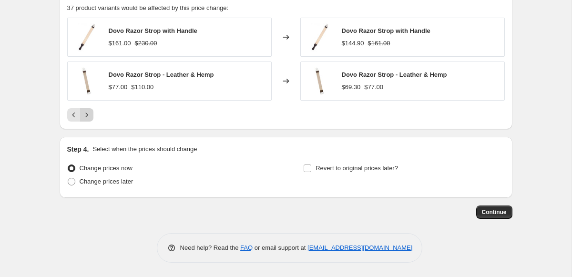
scroll to position [652, 0]
click at [103, 176] on label "Change prices later" at bounding box center [100, 181] width 66 height 13
click at [68, 178] on input "Change prices later" at bounding box center [68, 178] width 0 height 0
radio input "true"
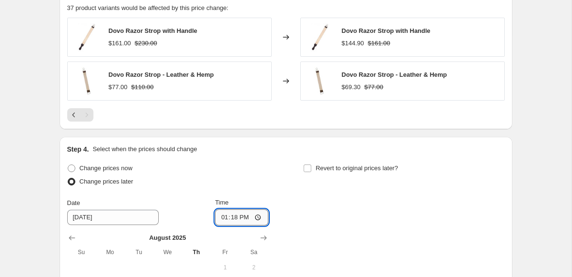
click at [235, 210] on input "13:18" at bounding box center [241, 217] width 53 height 16
type input "17:00"
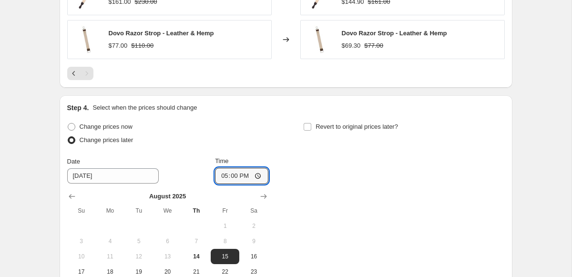
scroll to position [702, 0]
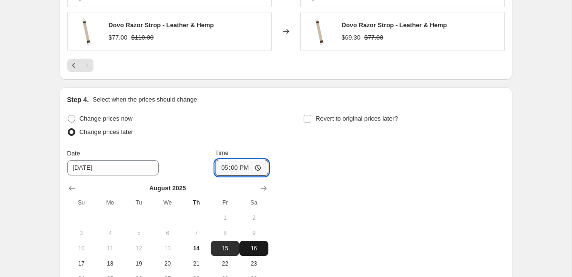
click at [251, 242] on button "16" at bounding box center [253, 248] width 29 height 15
type input "[DATE]"
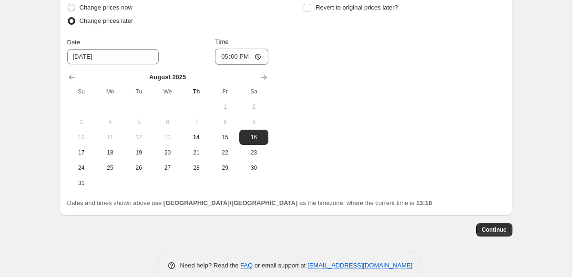
scroll to position [830, 0]
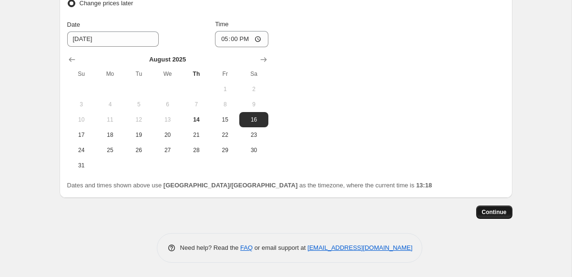
click at [492, 210] on span "Continue" at bounding box center [494, 212] width 25 height 8
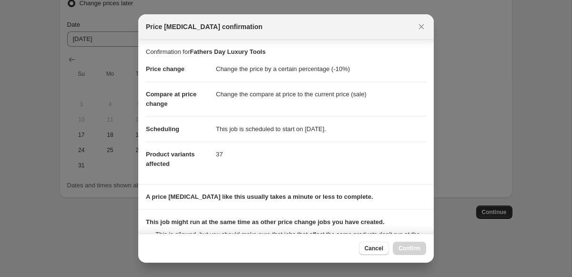
scroll to position [181, 0]
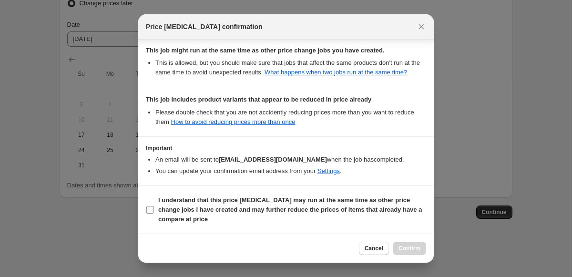
click at [150, 210] on input "I understand that this price [MEDICAL_DATA] may run at the same time as other p…" at bounding box center [150, 210] width 8 height 8
checkbox input "true"
click at [409, 245] on span "Confirm" at bounding box center [410, 249] width 22 height 8
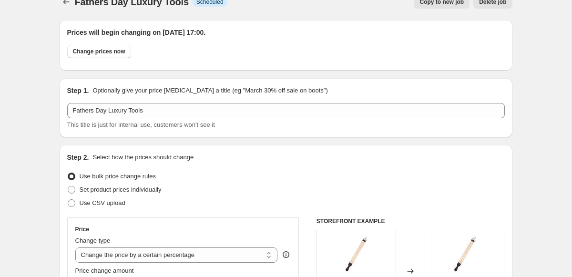
scroll to position [14, 0]
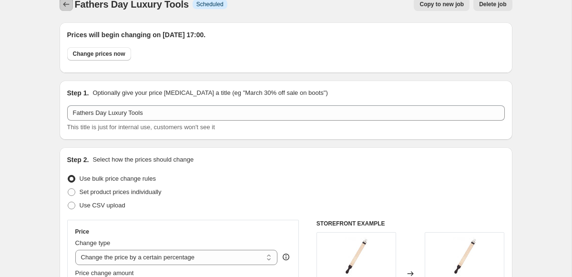
click at [66, 3] on icon "Price change jobs" at bounding box center [67, 5] width 10 height 10
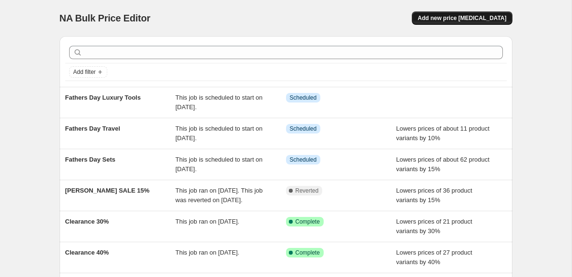
click at [468, 22] on button "Add new price [MEDICAL_DATA]" at bounding box center [462, 17] width 100 height 13
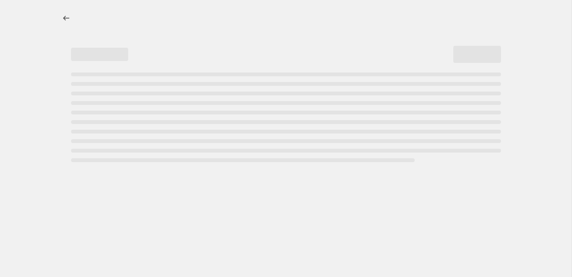
select select "percentage"
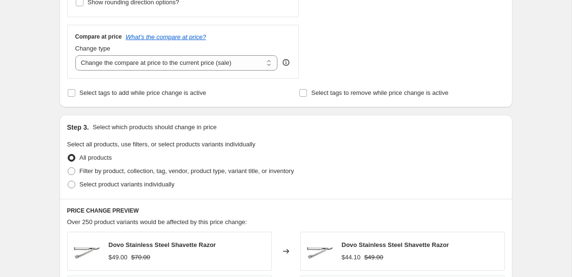
scroll to position [329, 0]
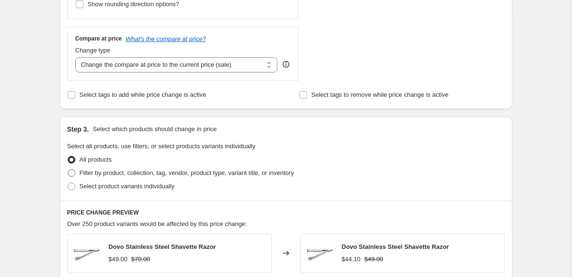
click at [121, 177] on span "Filter by product, collection, tag, vendor, product type, variant title, or inv…" at bounding box center [187, 173] width 215 height 10
click at [68, 170] on input "Filter by product, collection, tag, vendor, product type, variant title, or inv…" at bounding box center [68, 169] width 0 height 0
radio input "true"
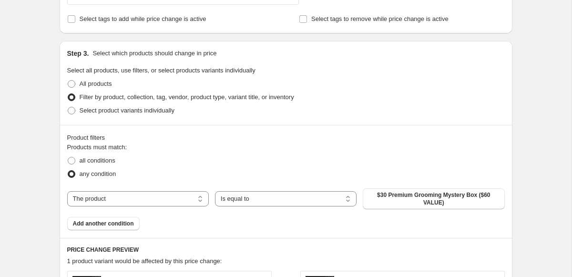
scroll to position [408, 0]
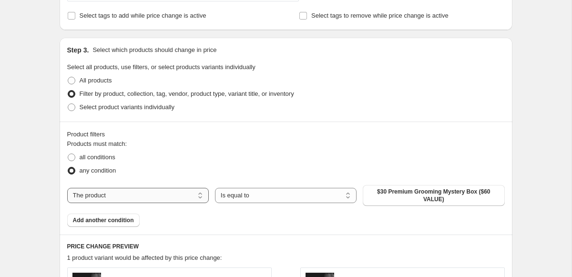
click at [137, 194] on select "The product The product's collection The product's tag The product's vendor The…" at bounding box center [138, 195] width 142 height 15
select select "tag"
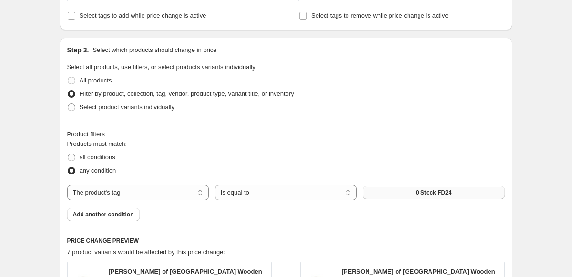
click at [425, 193] on span "0 Stock FD24" at bounding box center [434, 193] width 36 height 8
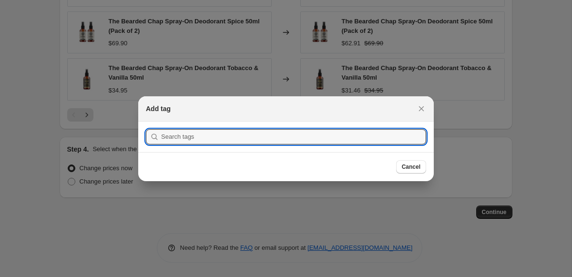
scroll to position [0, 0]
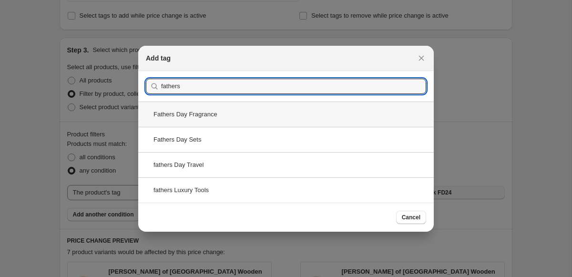
type input "fathers"
click at [203, 116] on div "Fathers Day Fragrance" at bounding box center [286, 114] width 296 height 25
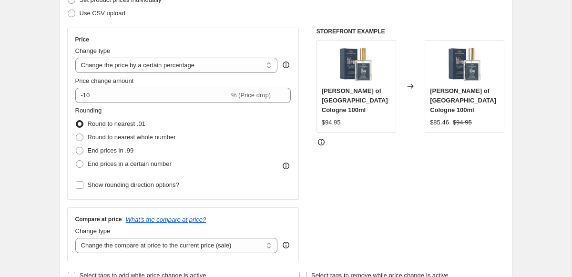
scroll to position [160, 0]
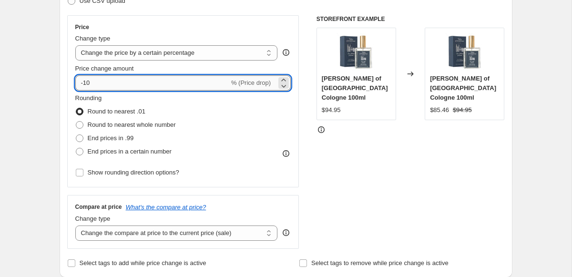
click at [103, 87] on input "-10" at bounding box center [152, 82] width 154 height 15
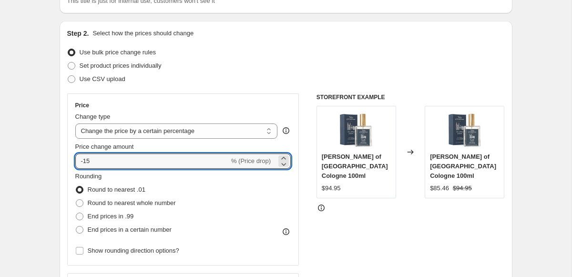
scroll to position [48, 0]
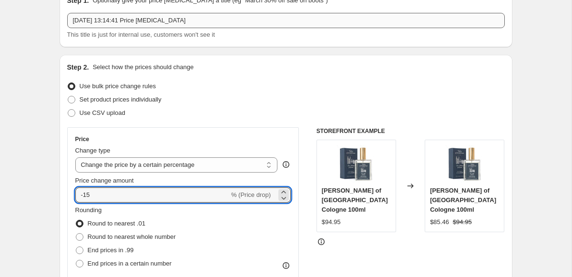
type input "-15"
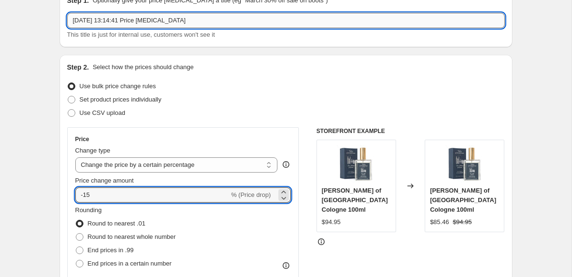
click at [114, 17] on input "[DATE] 13:14:41 Price [MEDICAL_DATA]" at bounding box center [286, 20] width 438 height 15
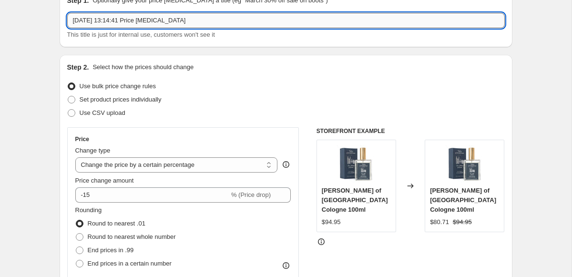
click at [114, 17] on input "[DATE] 13:14:41 Price [MEDICAL_DATA]" at bounding box center [286, 20] width 438 height 15
click at [79, 21] on input "Frathers Day Fra" at bounding box center [286, 20] width 438 height 15
click at [131, 20] on input "Fathers Day Fra" at bounding box center [286, 20] width 438 height 15
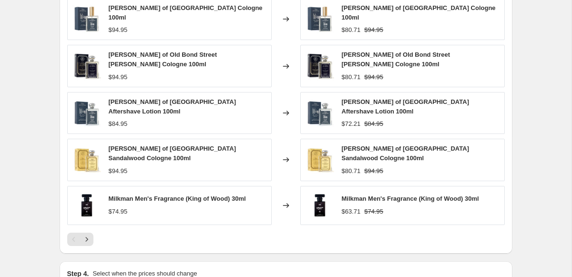
scroll to position [675, 0]
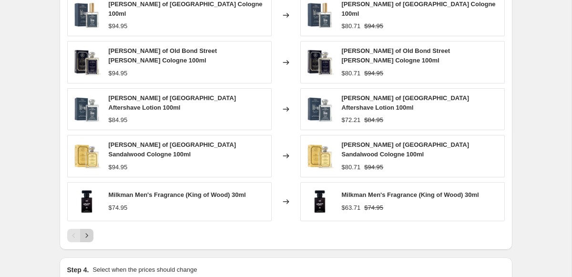
type input "Fathers Day Fragrance"
click at [89, 235] on icon "Next" at bounding box center [87, 236] width 10 height 10
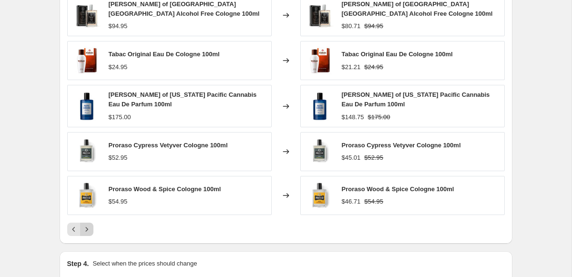
click at [89, 235] on button "Next" at bounding box center [86, 229] width 13 height 13
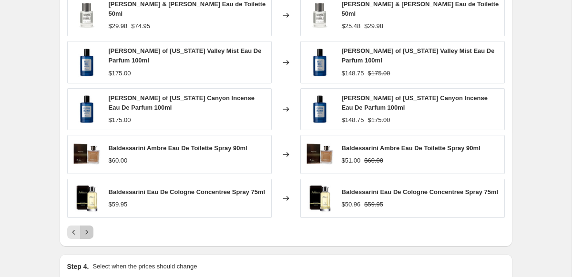
click at [89, 235] on icon "Next" at bounding box center [87, 233] width 10 height 10
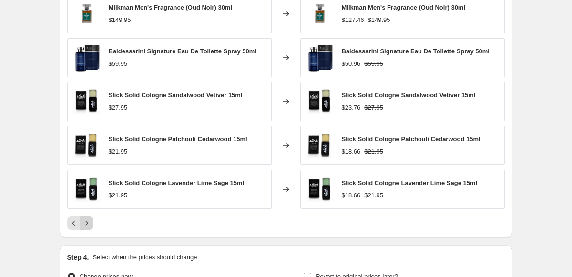
click at [88, 225] on icon "Next" at bounding box center [87, 223] width 10 height 10
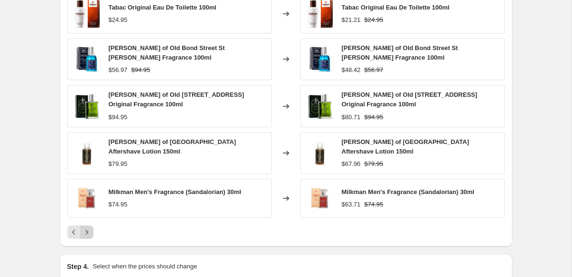
click at [87, 234] on icon "Next" at bounding box center [87, 233] width 10 height 10
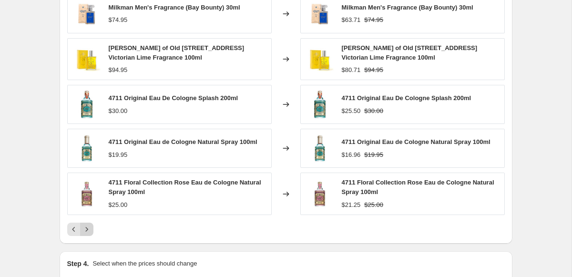
click at [87, 234] on icon "Next" at bounding box center [87, 230] width 10 height 10
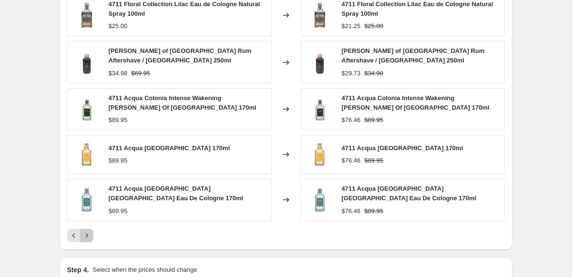
click at [87, 234] on icon "Next" at bounding box center [87, 236] width 10 height 10
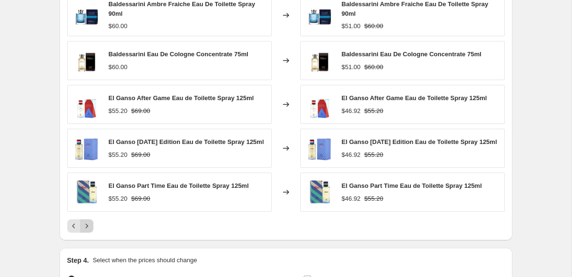
click at [87, 230] on icon "Next" at bounding box center [87, 226] width 10 height 10
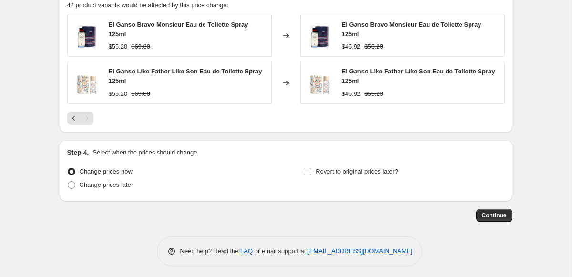
scroll to position [658, 0]
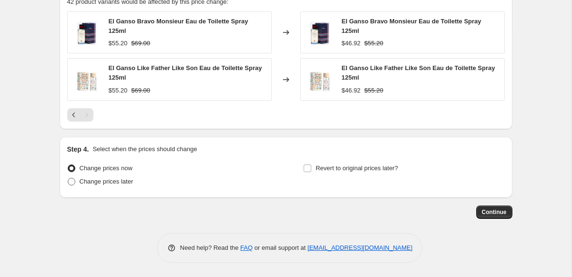
click at [98, 181] on span "Change prices later" at bounding box center [107, 181] width 54 height 7
click at [68, 178] on input "Change prices later" at bounding box center [68, 178] width 0 height 0
radio input "true"
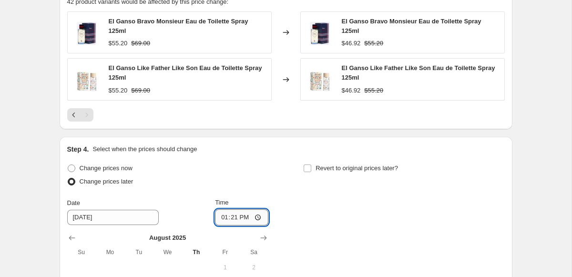
click at [252, 219] on input "13:21" at bounding box center [241, 217] width 53 height 16
type input "17:00"
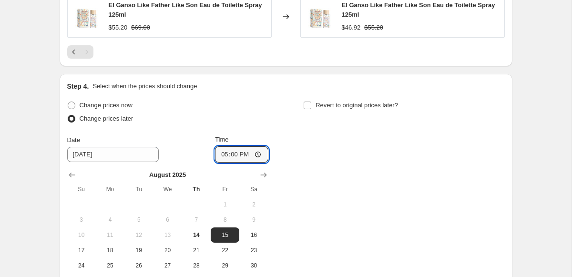
scroll to position [728, 0]
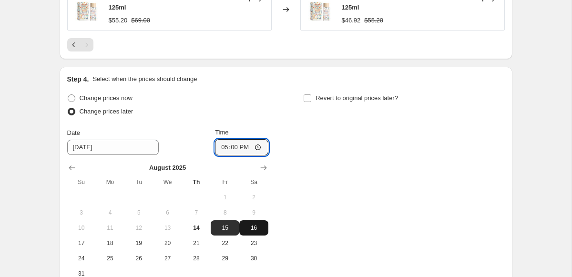
click at [248, 222] on button "16" at bounding box center [253, 227] width 29 height 15
type input "[DATE]"
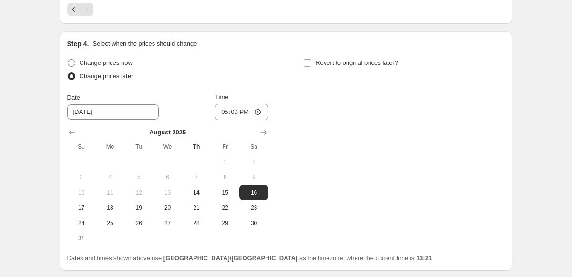
scroll to position [774, 0]
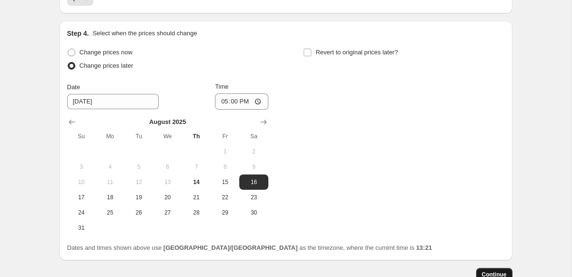
click at [497, 271] on span "Continue" at bounding box center [494, 275] width 25 height 8
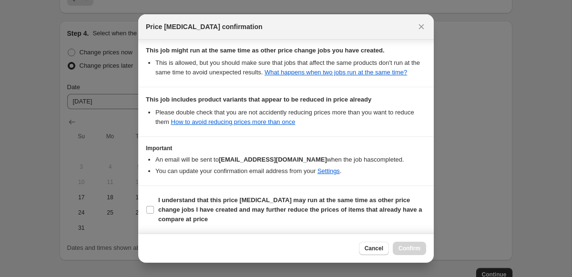
scroll to position [181, 0]
click at [145, 206] on section "I understand that this price [MEDICAL_DATA] may run at the same time as other p…" at bounding box center [286, 210] width 296 height 48
click at [151, 212] on input "I understand that this price [MEDICAL_DATA] may run at the same time as other p…" at bounding box center [150, 210] width 8 height 8
checkbox input "true"
click at [415, 247] on span "Confirm" at bounding box center [410, 249] width 22 height 8
